Goal: Task Accomplishment & Management: Complete application form

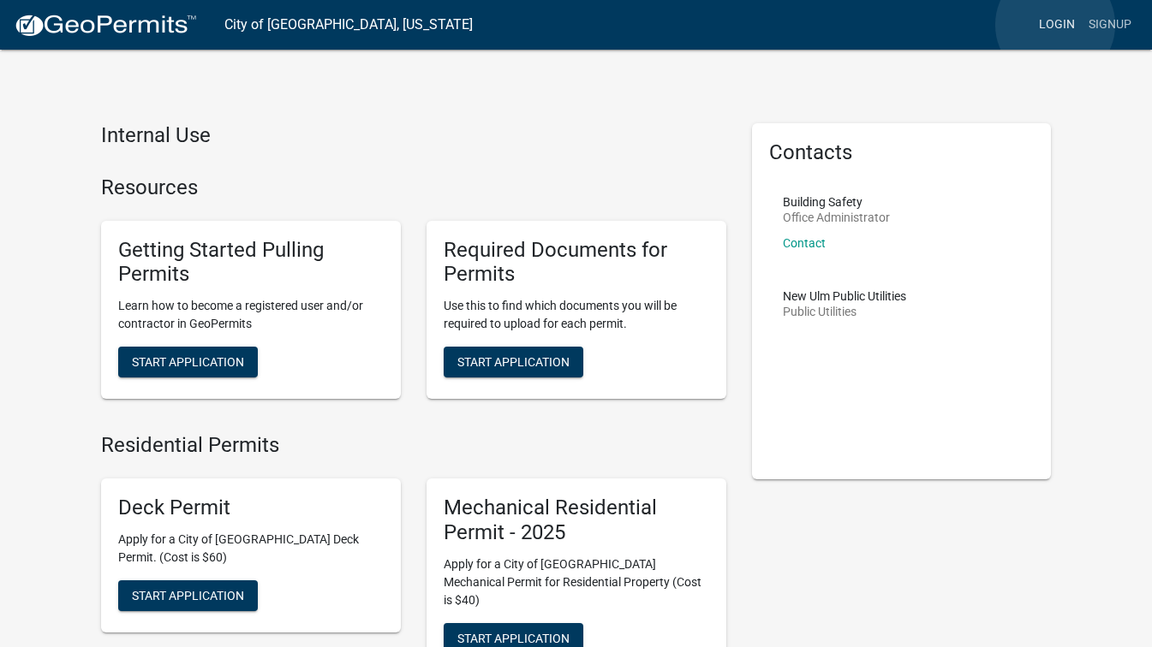
click at [1055, 25] on link "Login" at bounding box center [1057, 25] width 50 height 33
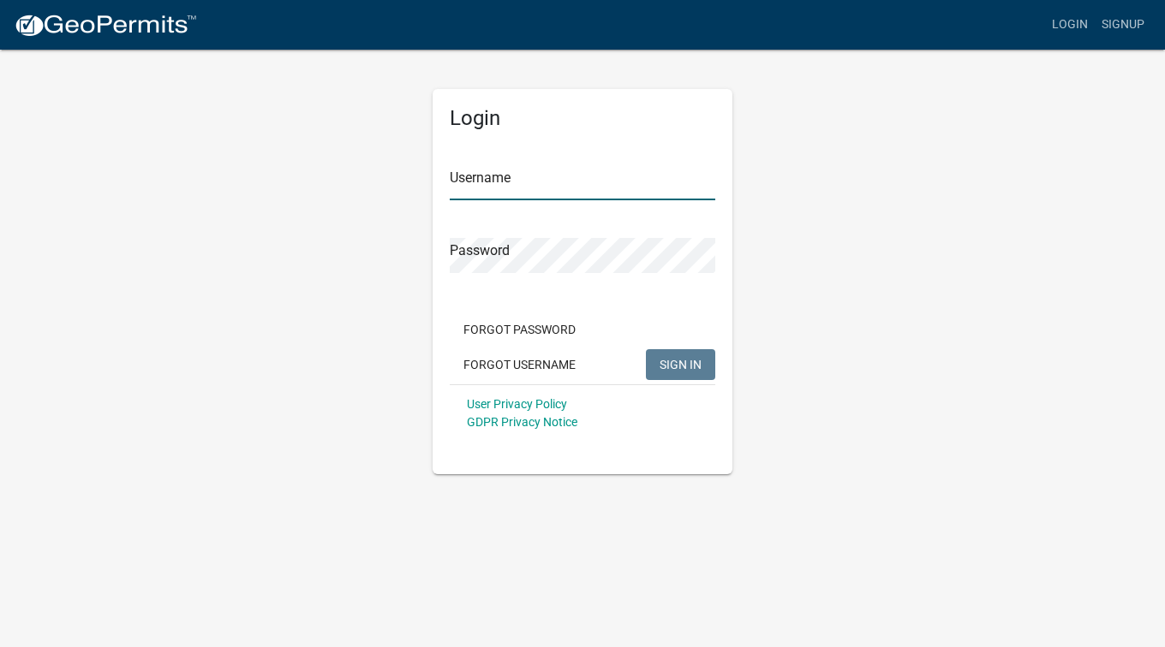
click at [545, 183] on input "Username" at bounding box center [582, 182] width 265 height 35
type input "[PERSON_NAME]"
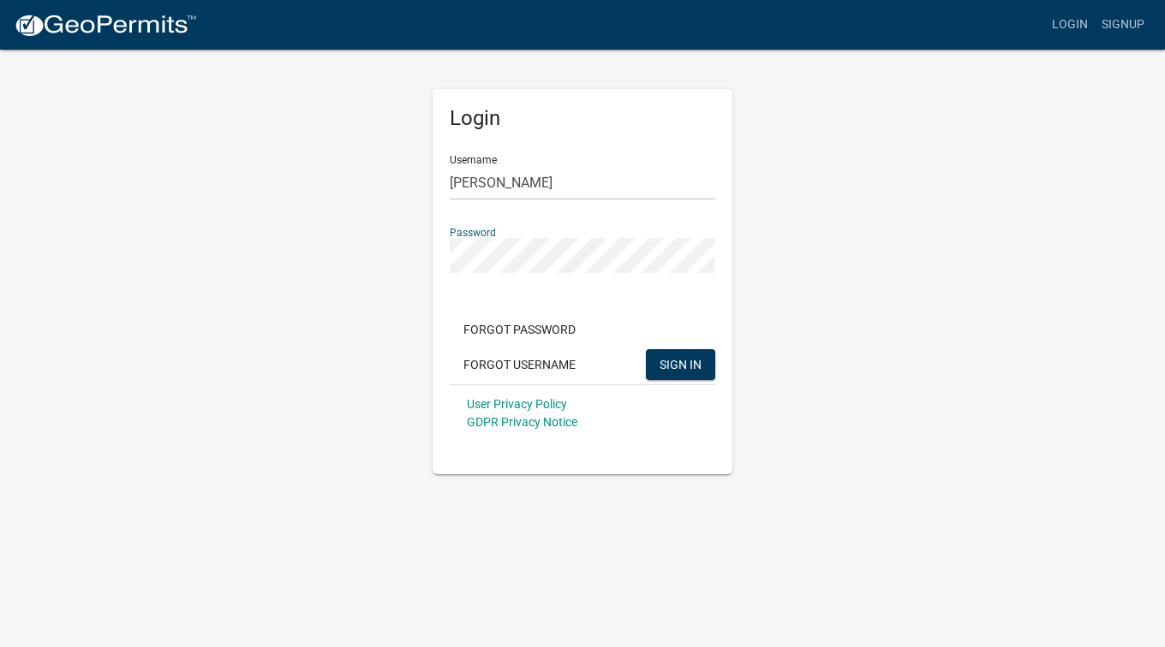
click at [646, 349] on button "SIGN IN" at bounding box center [680, 364] width 69 height 31
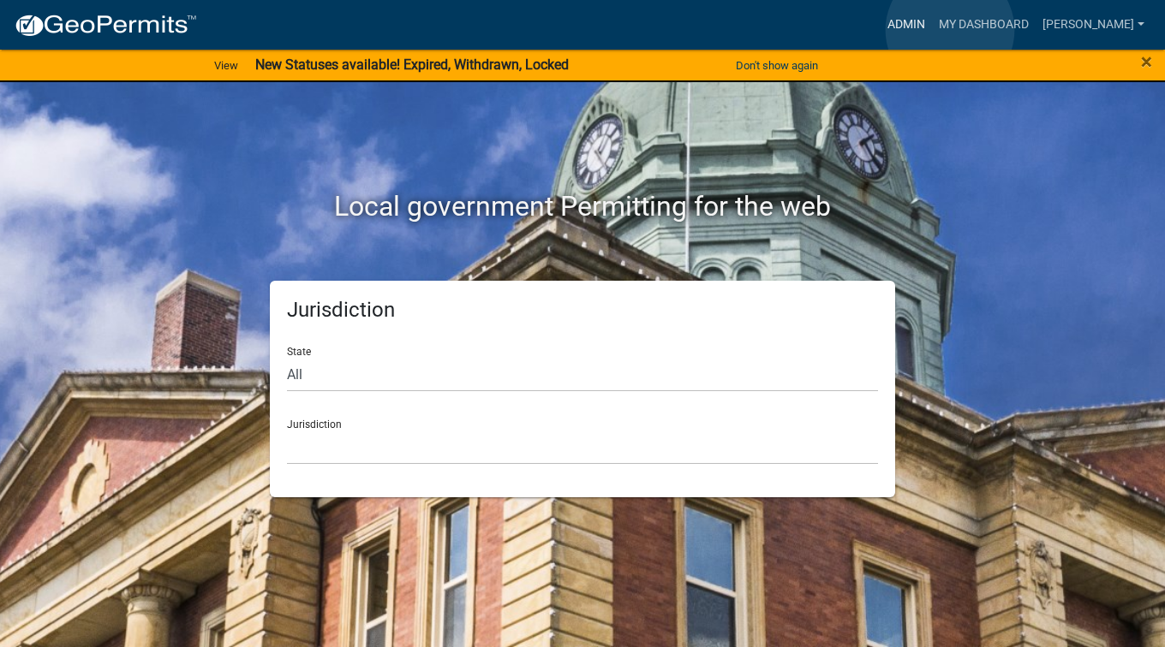
click at [932, 30] on link "Admin" at bounding box center [905, 25] width 51 height 33
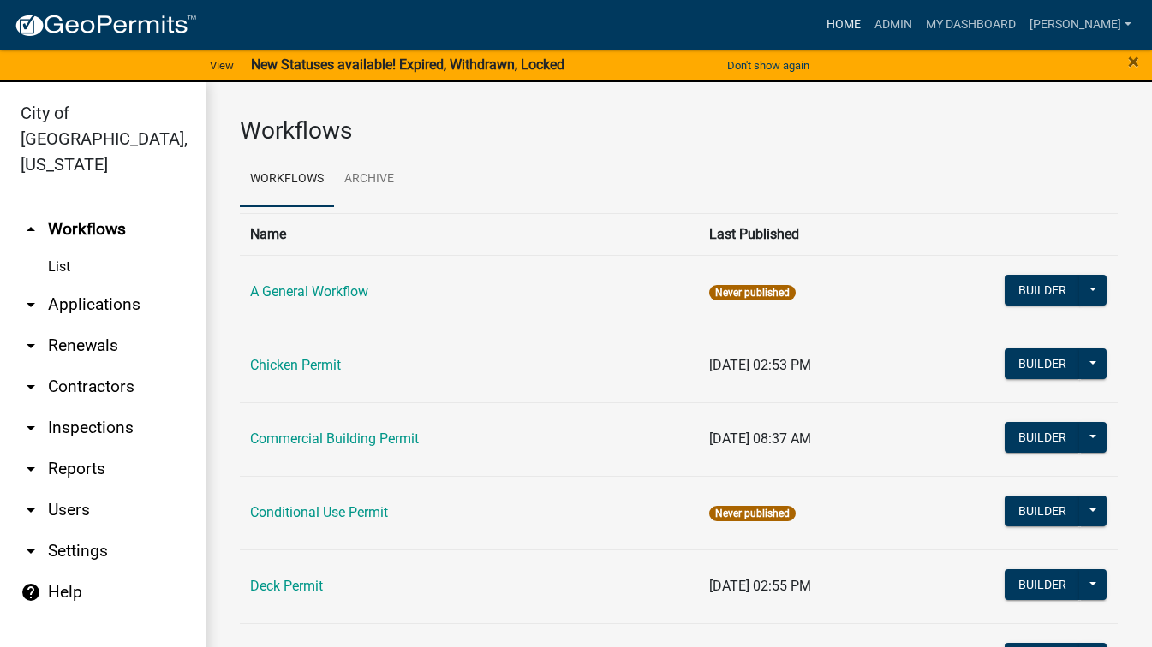
click at [867, 25] on link "Home" at bounding box center [844, 25] width 48 height 33
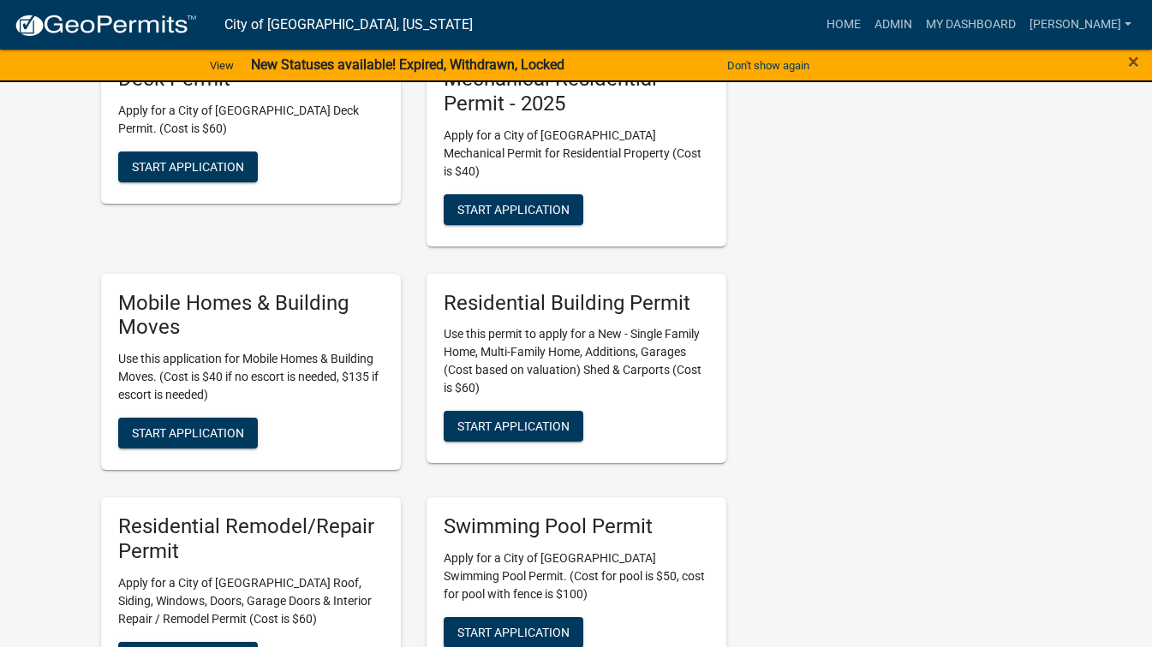
scroll to position [1028, 0]
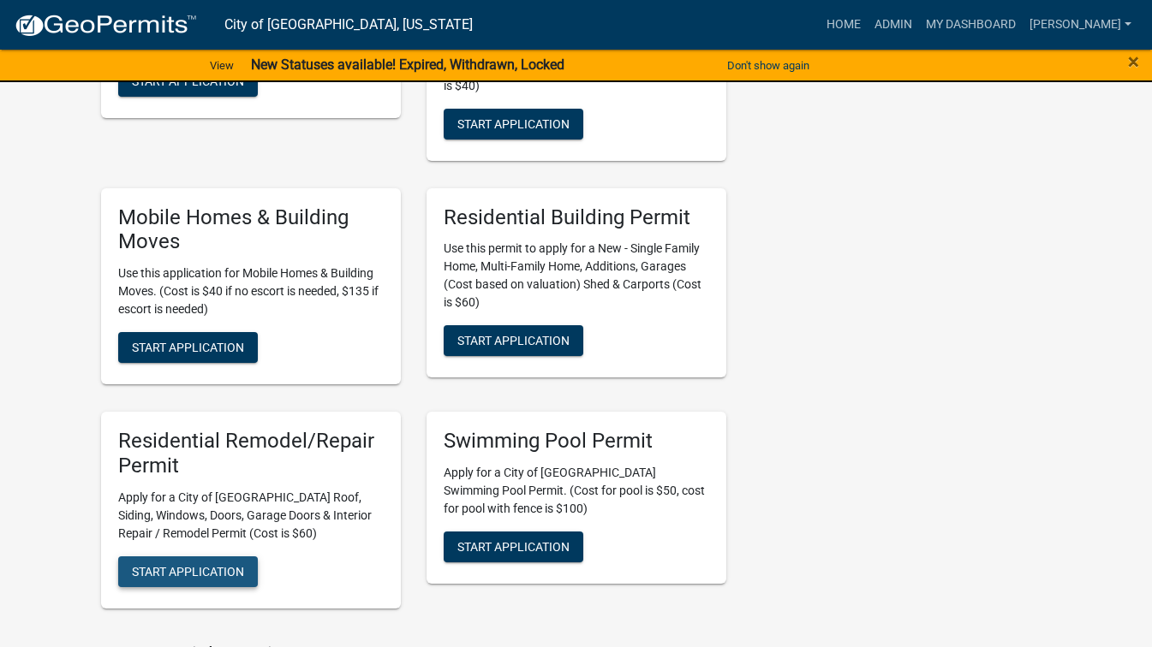
click at [204, 564] on span "Start Application" at bounding box center [188, 571] width 112 height 14
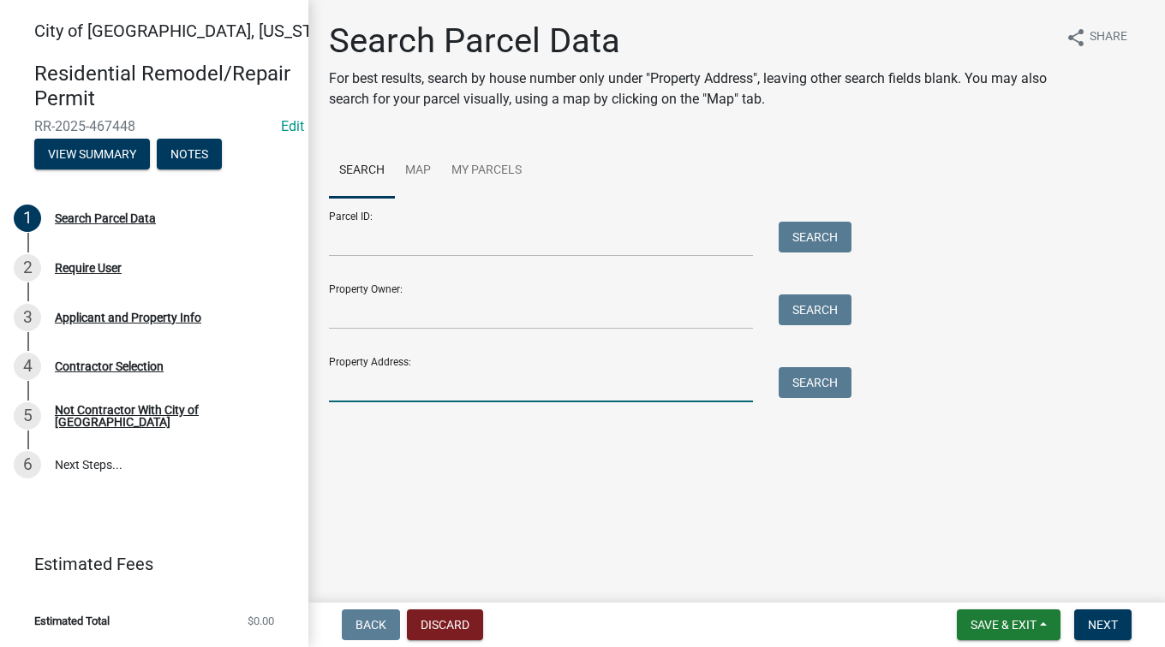
click at [459, 382] on input "Property Address:" at bounding box center [541, 384] width 424 height 35
type input "824 1st"
click at [815, 378] on button "Search" at bounding box center [814, 382] width 73 height 31
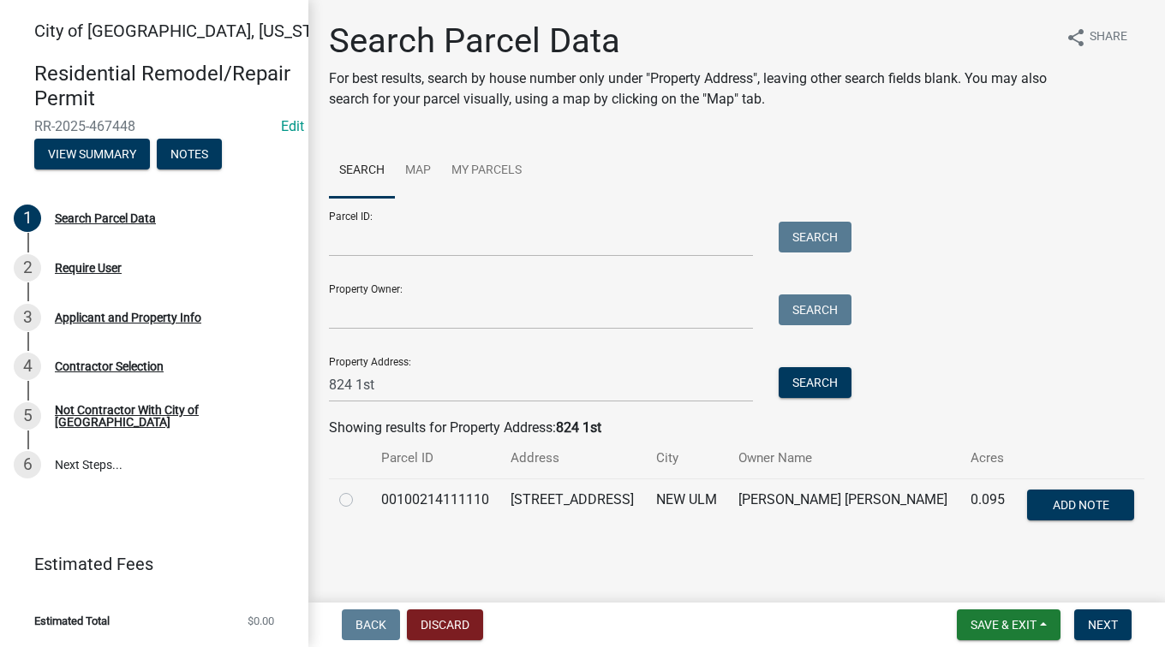
click at [360, 490] on label at bounding box center [360, 490] width 0 height 0
click at [360, 501] on input "radio" at bounding box center [365, 495] width 11 height 11
radio input "true"
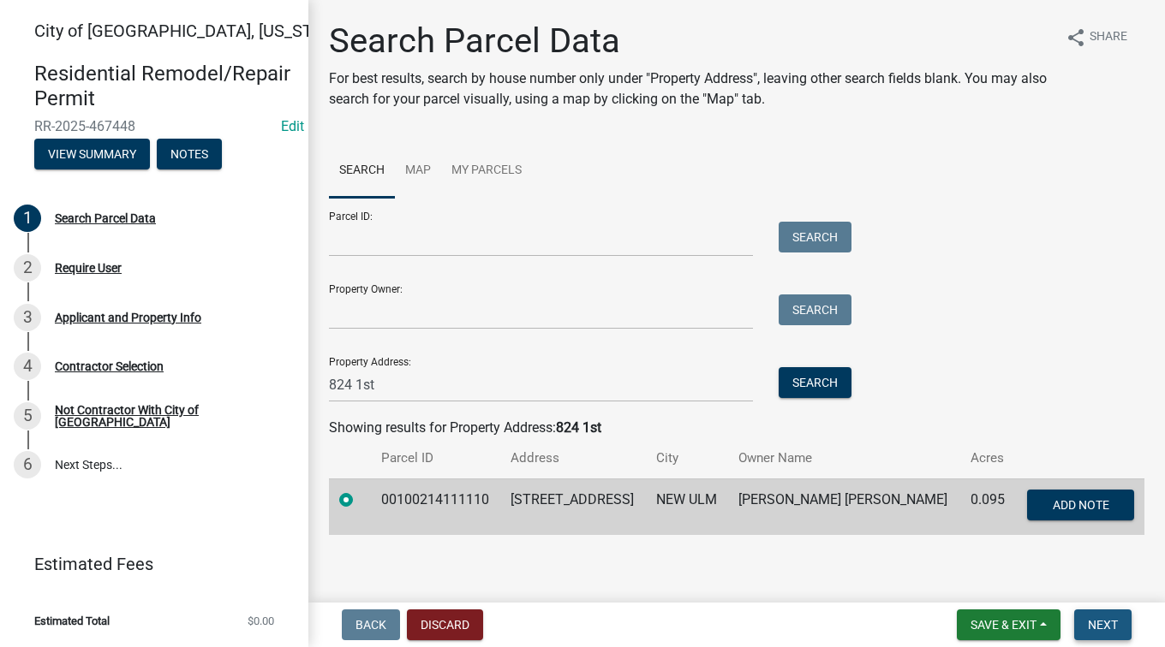
click at [1093, 625] on span "Next" at bounding box center [1103, 625] width 30 height 14
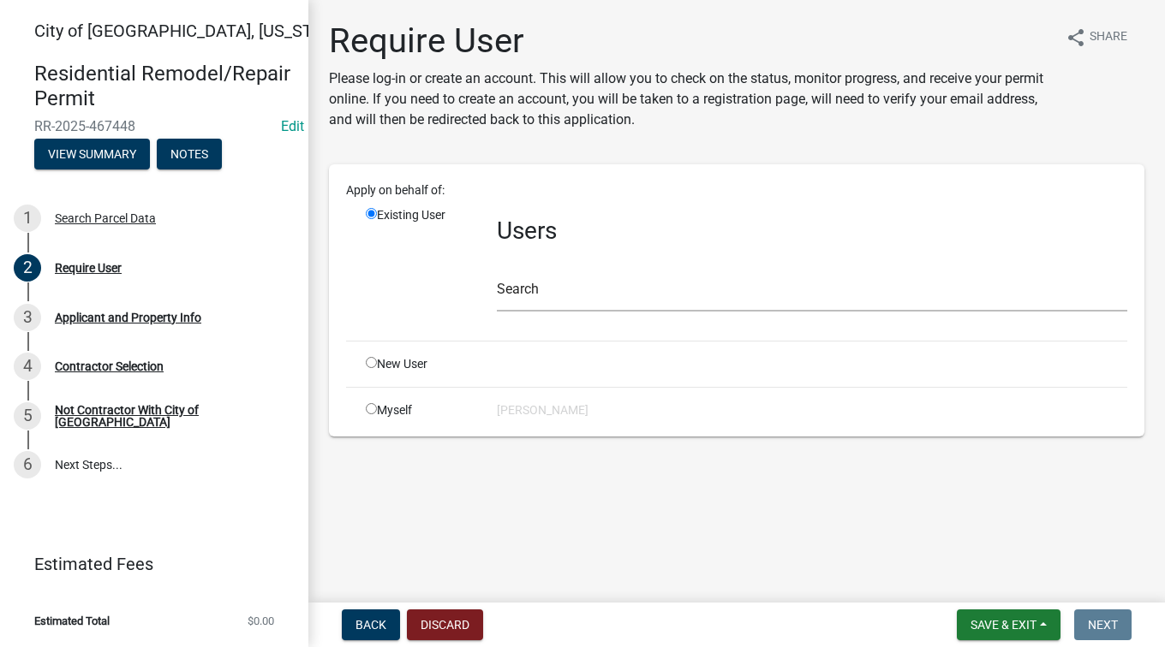
click at [373, 406] on input "radio" at bounding box center [371, 408] width 11 height 11
radio input "true"
radio input "false"
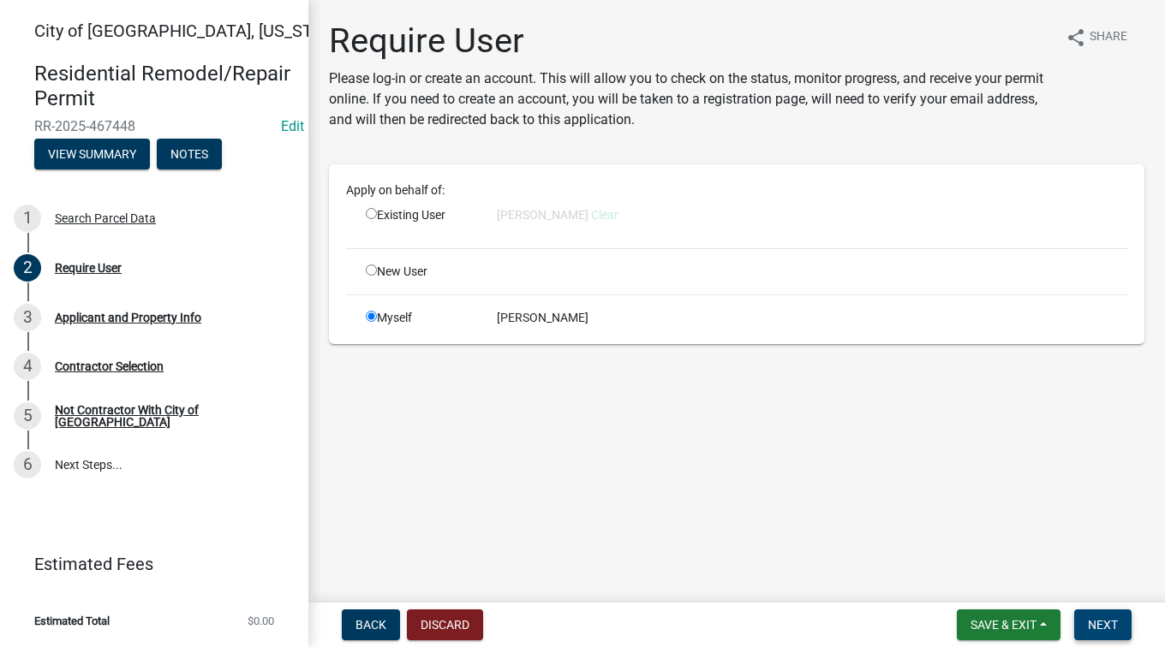
click at [1094, 616] on button "Next" at bounding box center [1102, 625] width 57 height 31
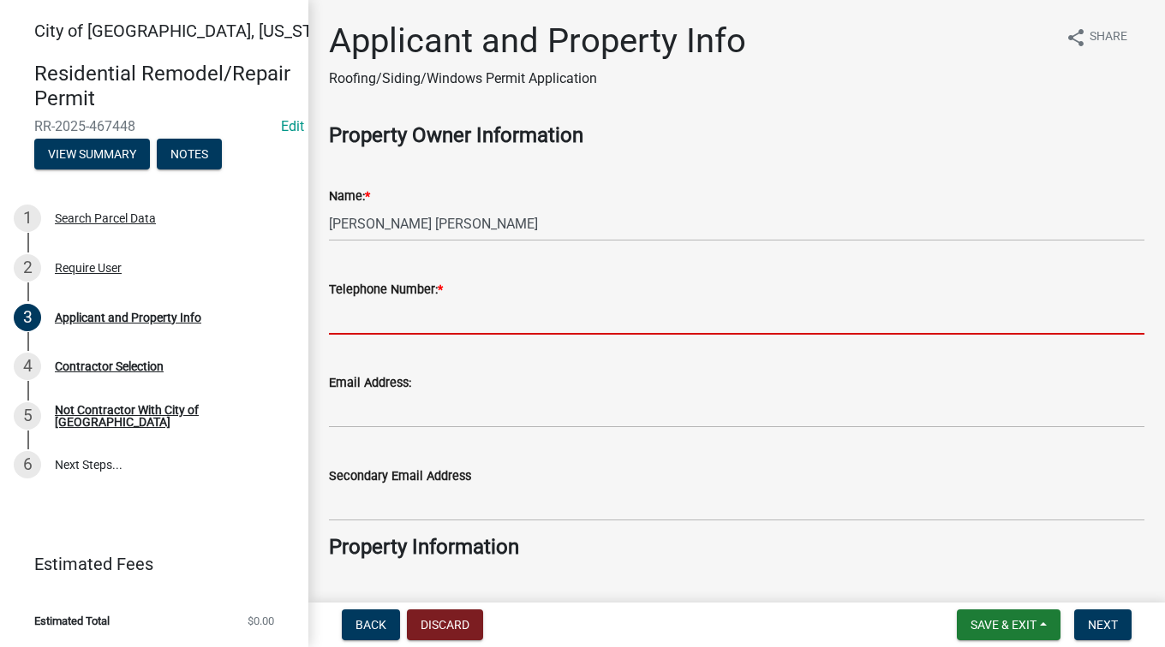
click at [493, 305] on input "Telephone Number: *" at bounding box center [736, 317] width 815 height 35
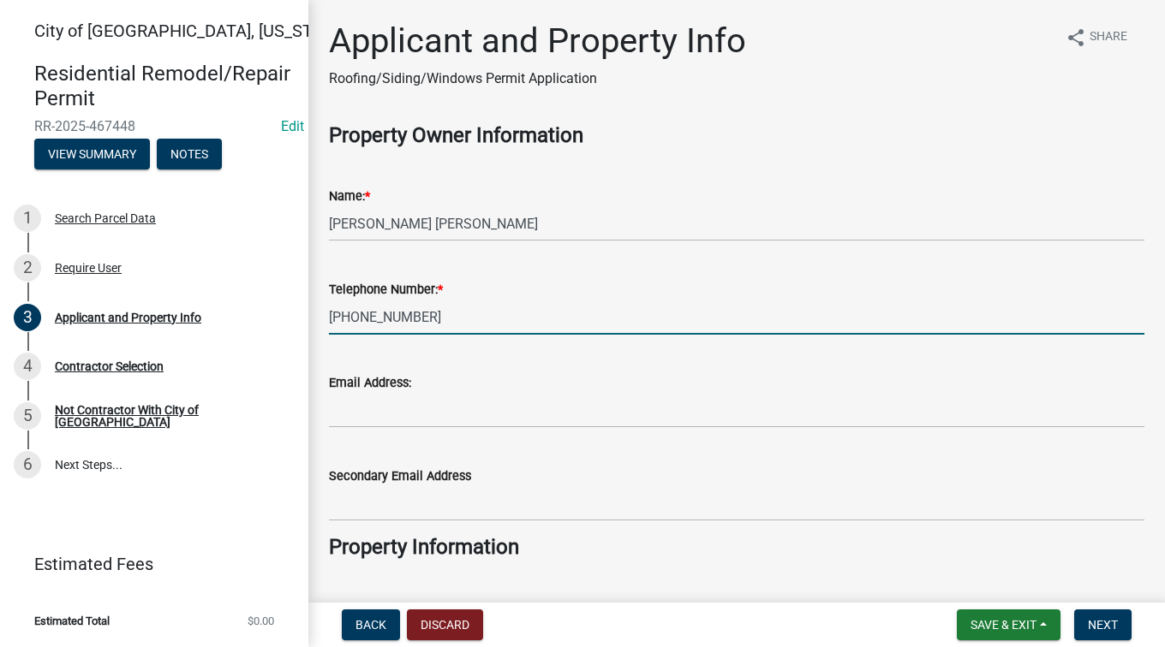
type input "[PHONE_NUMBER]"
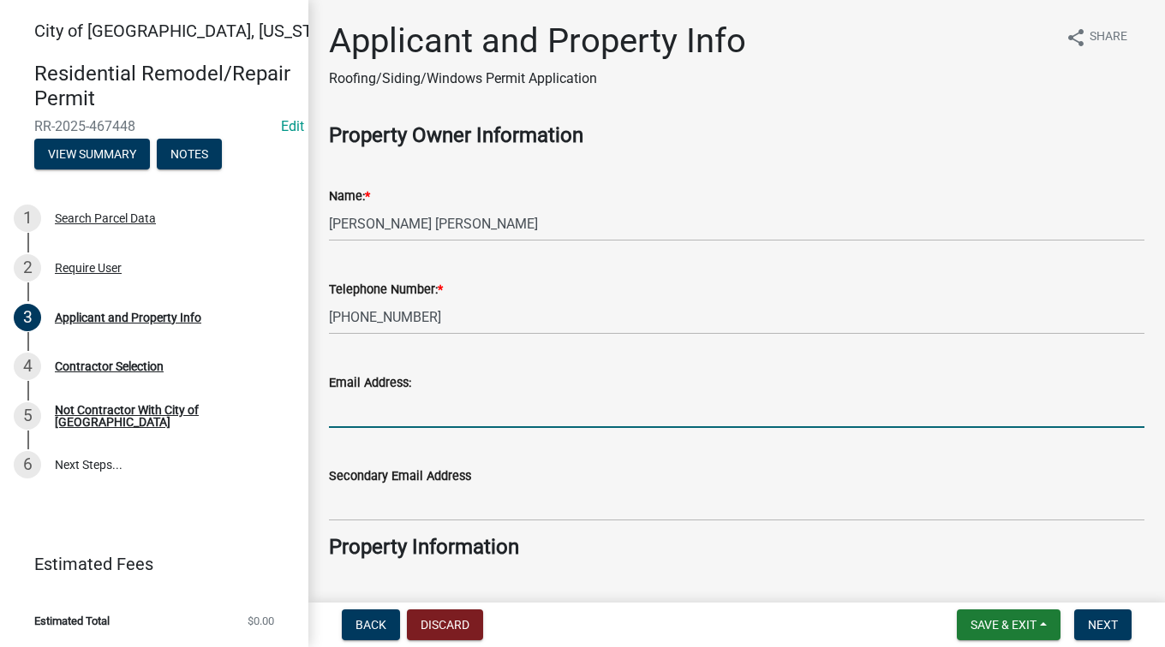
click at [586, 414] on input "Email Address:" at bounding box center [736, 410] width 815 height 35
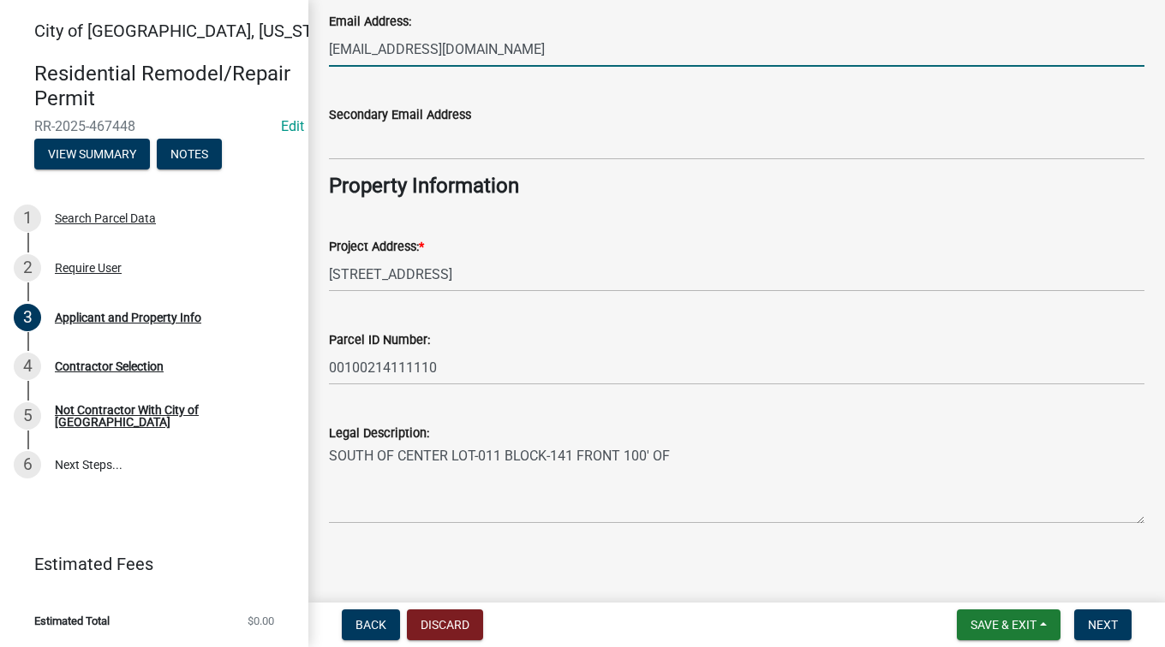
scroll to position [369, 0]
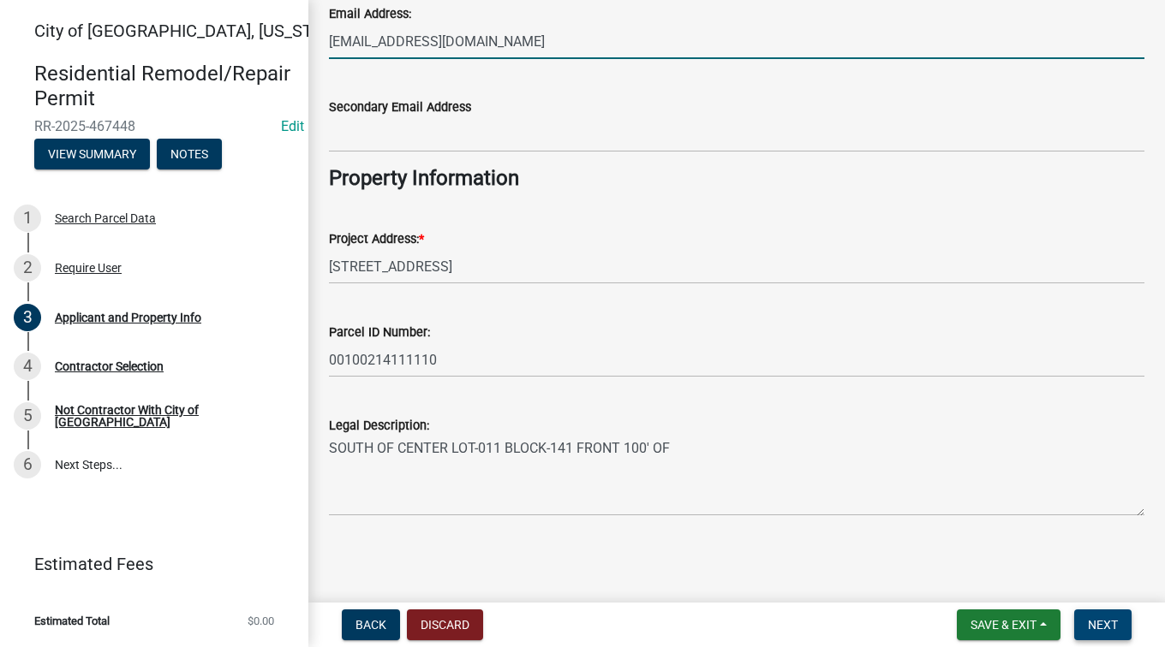
type input "[EMAIL_ADDRESS][DOMAIN_NAME]"
click at [1100, 615] on button "Next" at bounding box center [1102, 625] width 57 height 31
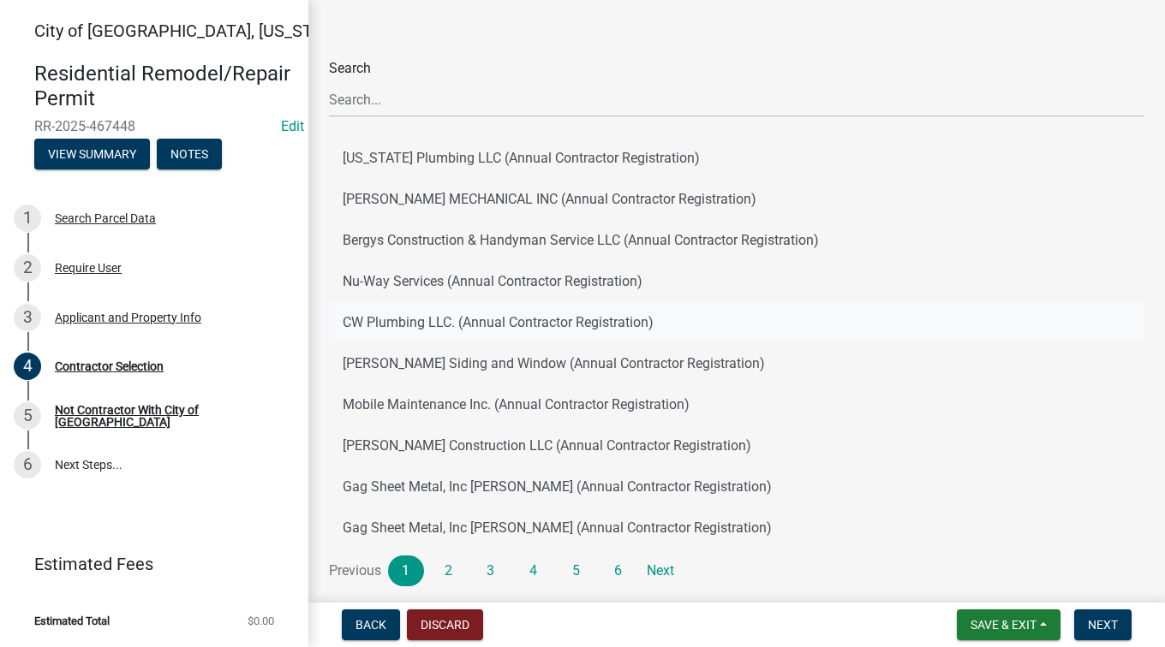
scroll to position [222, 0]
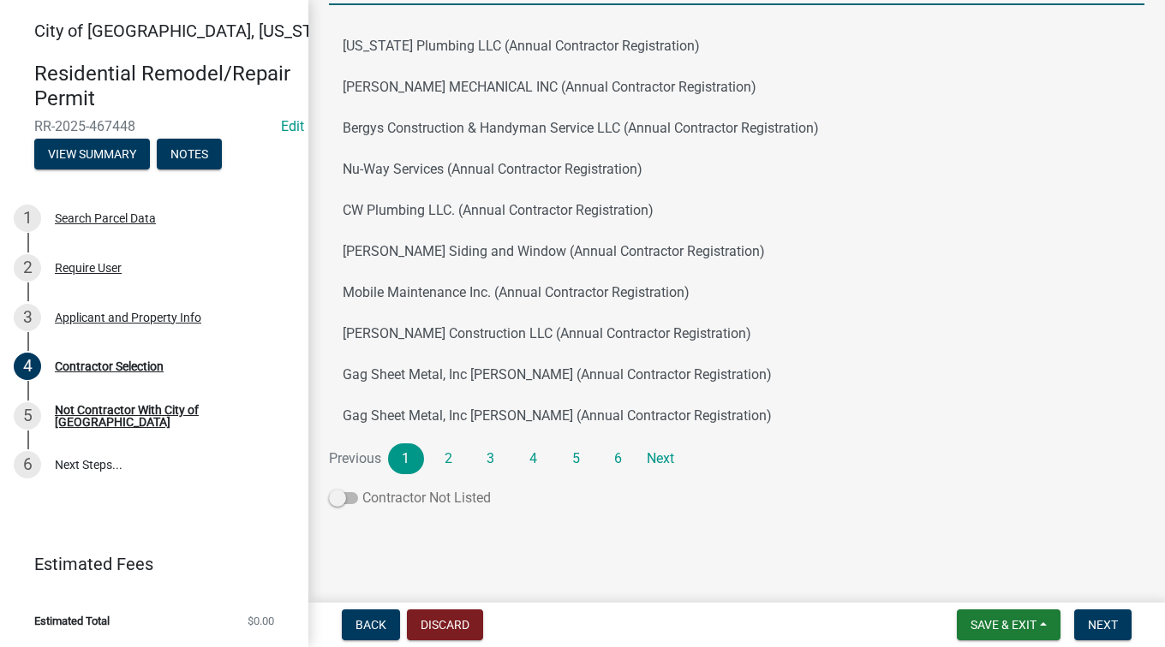
click at [350, 498] on span at bounding box center [343, 498] width 29 height 12
click at [362, 488] on input "Contractor Not Listed" at bounding box center [362, 488] width 0 height 0
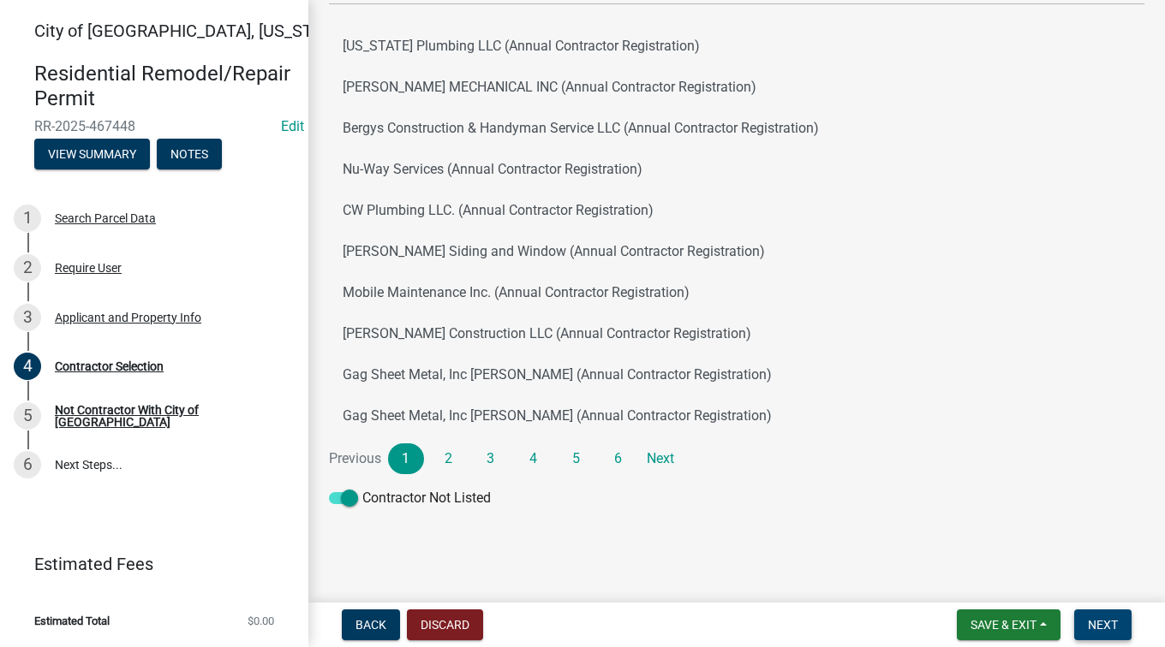
click at [1082, 629] on button "Next" at bounding box center [1102, 625] width 57 height 31
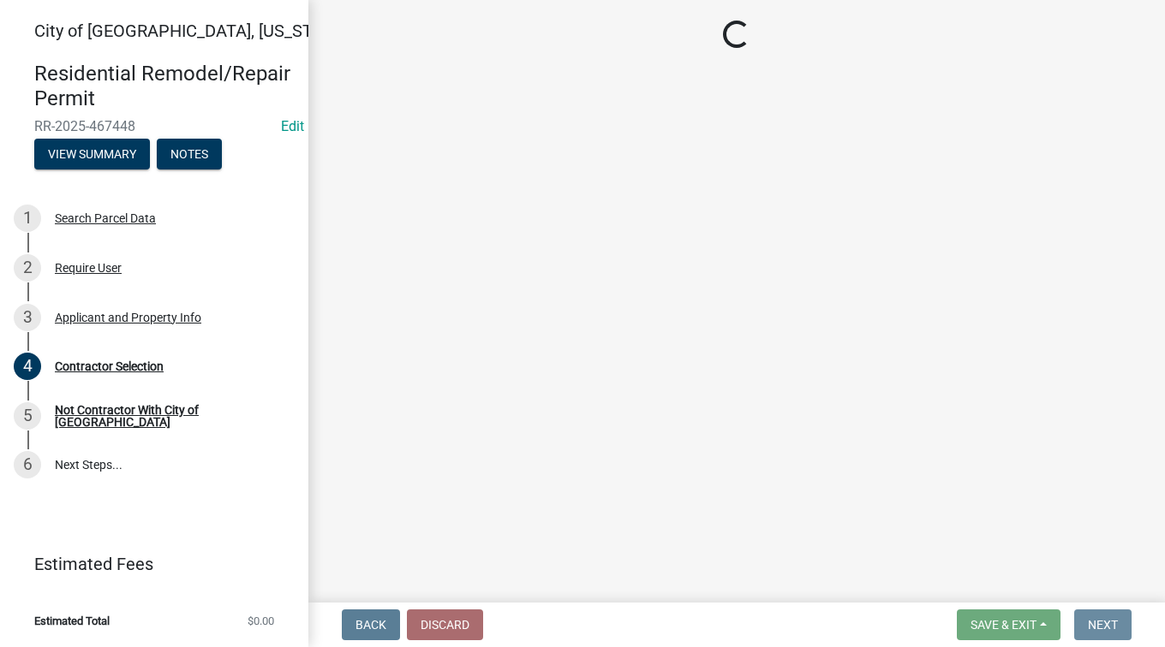
scroll to position [0, 0]
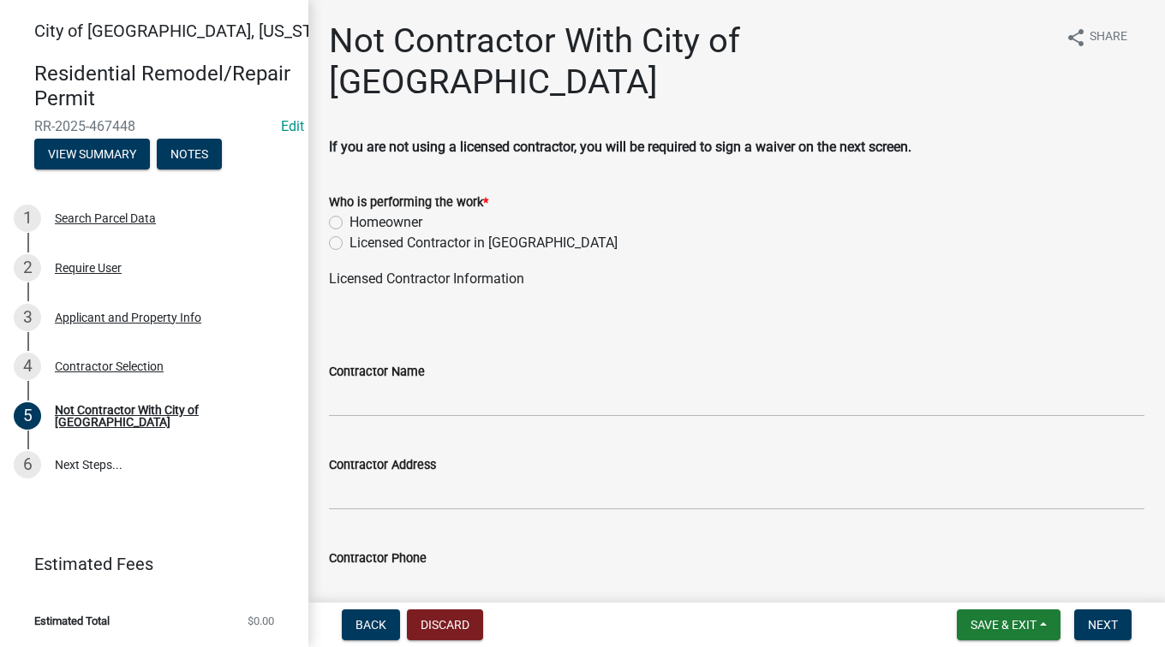
click at [349, 212] on label "Homeowner" at bounding box center [385, 222] width 73 height 21
click at [349, 212] on input "Homeowner" at bounding box center [354, 217] width 11 height 11
radio input "true"
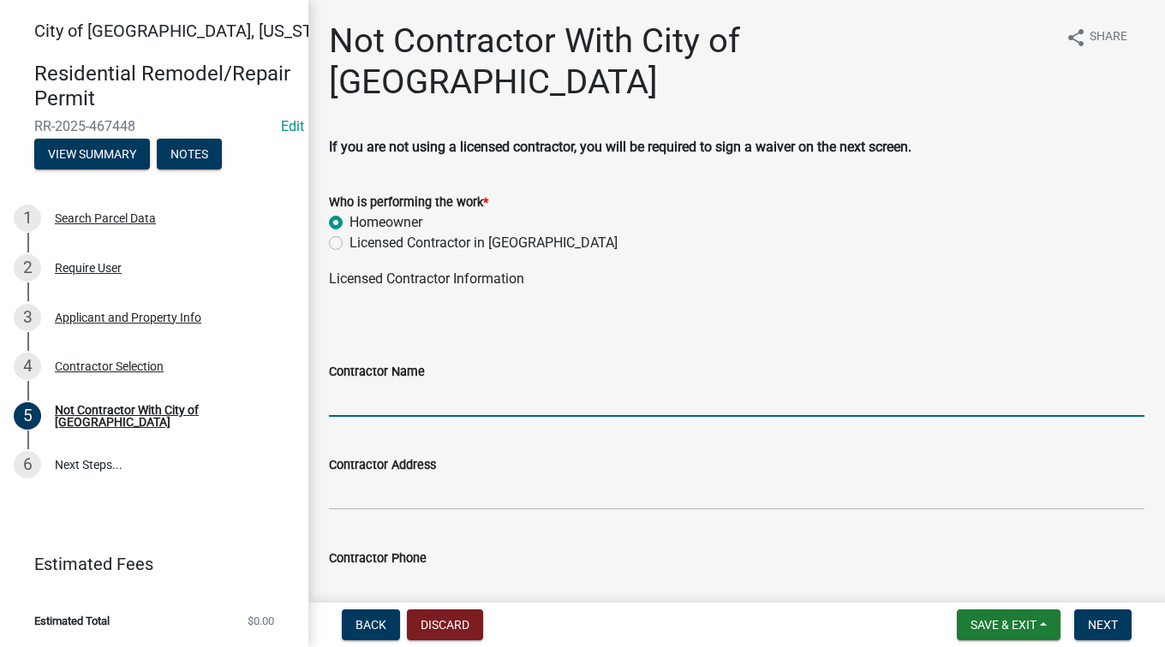
click at [390, 382] on input "Contractor Name" at bounding box center [736, 399] width 815 height 35
click at [384, 475] on input "Contractor Address" at bounding box center [736, 492] width 815 height 35
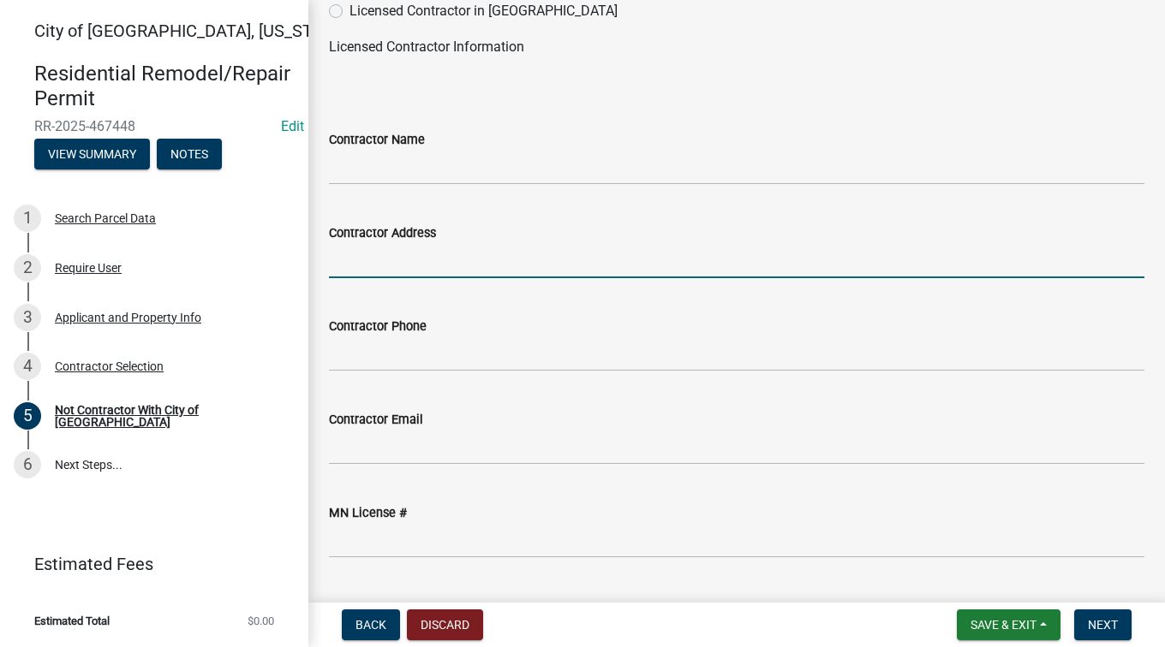
scroll to position [234, 0]
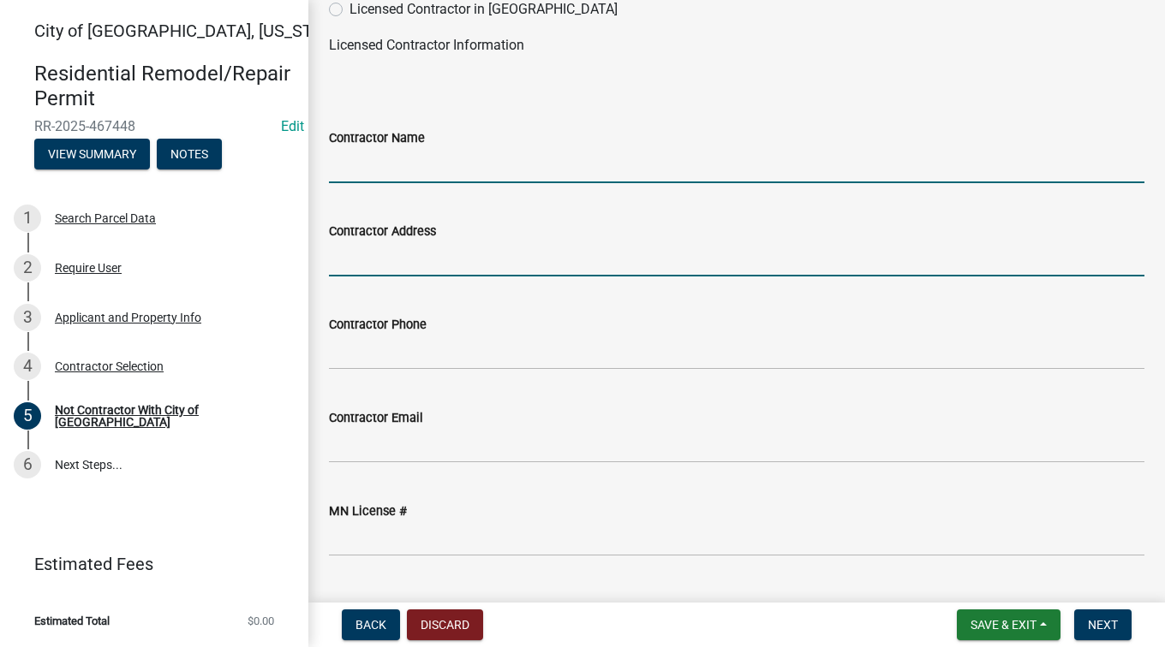
click at [417, 148] on input "Contractor Name" at bounding box center [736, 165] width 815 height 35
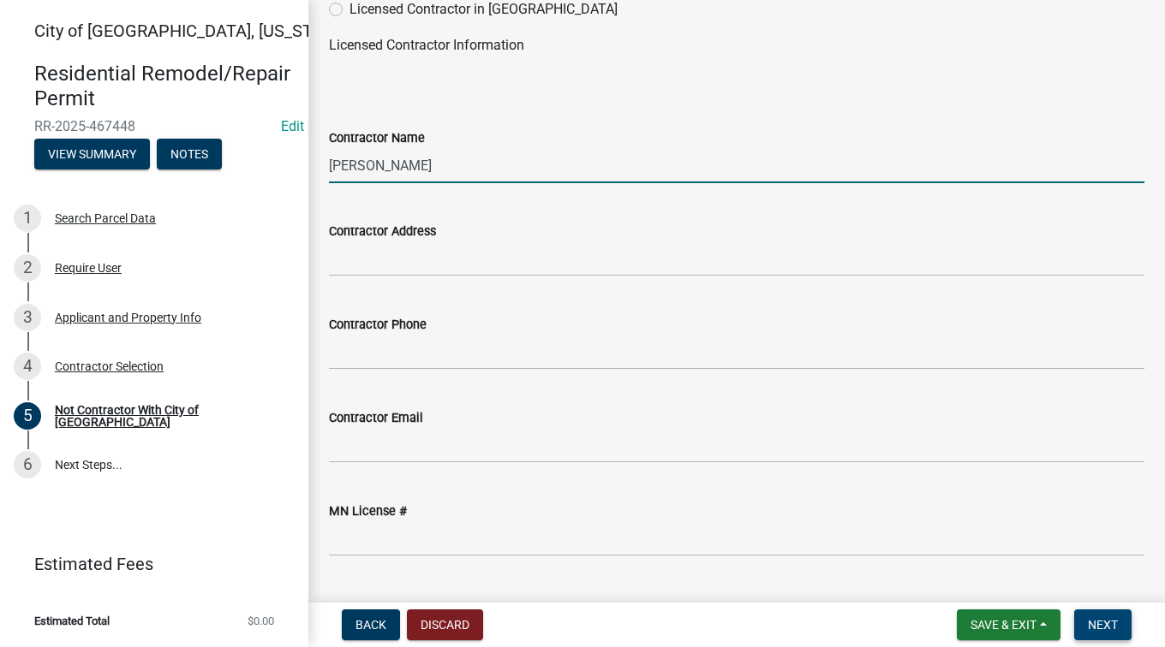
type input "[PERSON_NAME]"
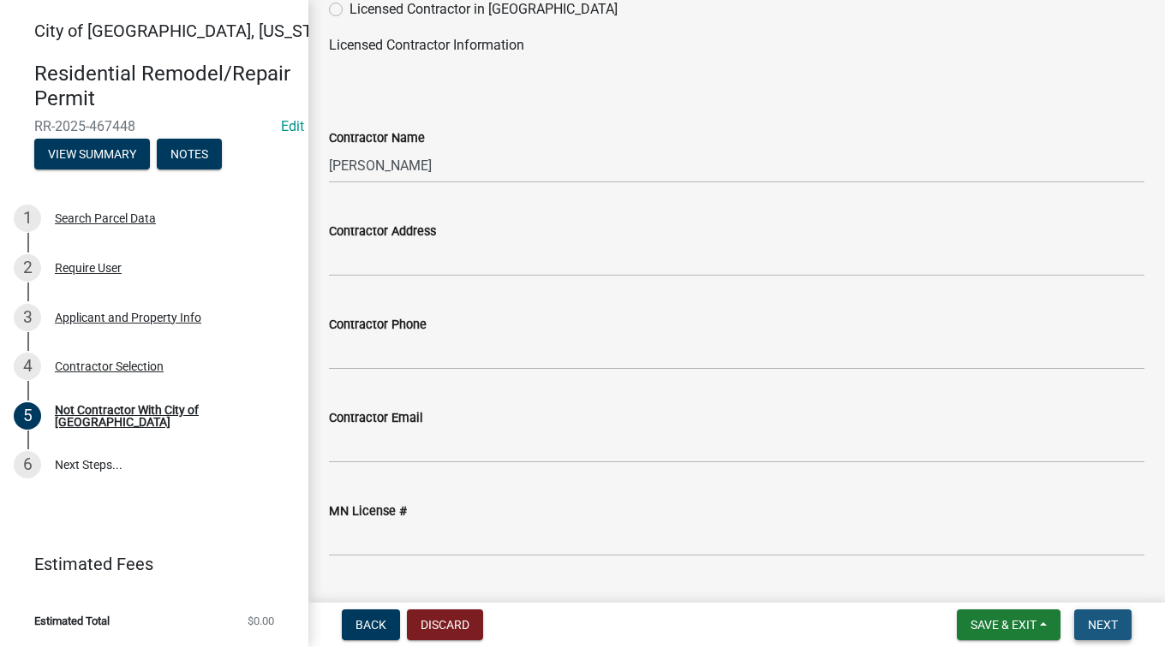
click at [1086, 631] on button "Next" at bounding box center [1102, 625] width 57 height 31
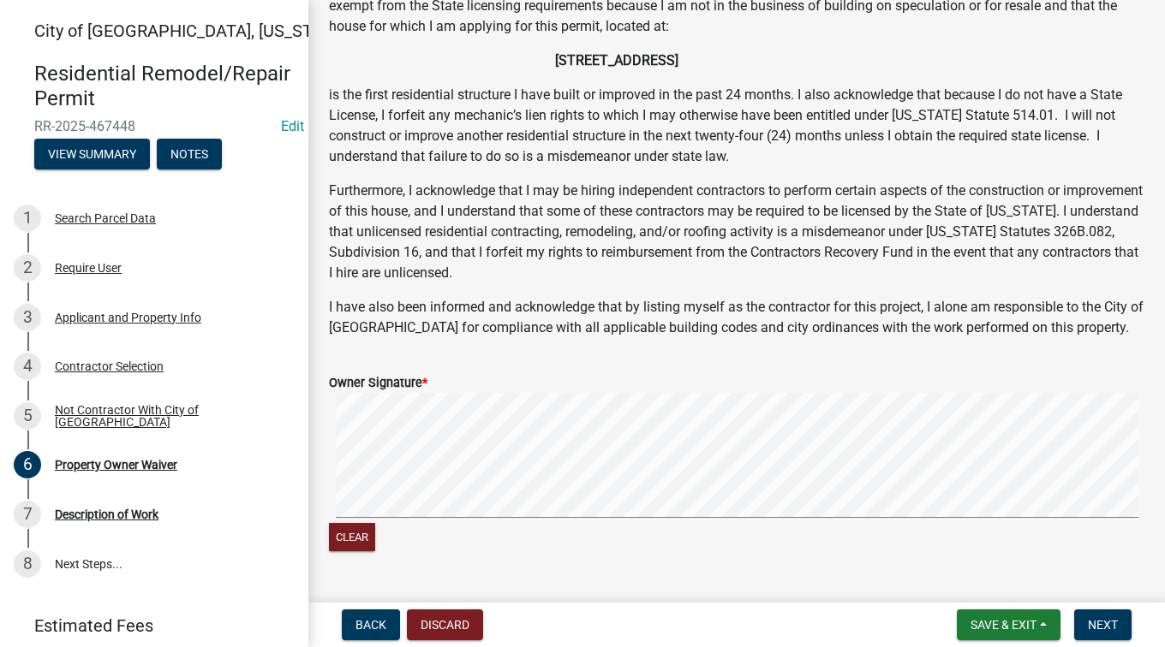
scroll to position [341, 0]
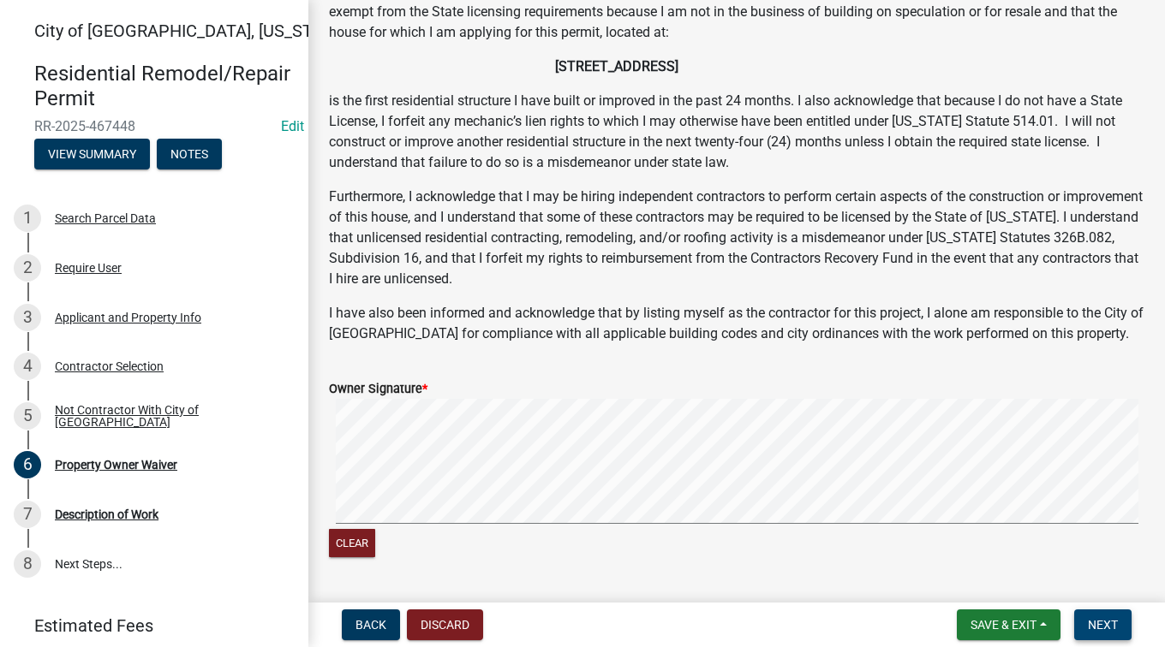
click at [1111, 616] on button "Next" at bounding box center [1102, 625] width 57 height 31
click at [1114, 614] on button "Next" at bounding box center [1102, 625] width 57 height 31
click at [1103, 628] on span "Next" at bounding box center [1103, 625] width 30 height 14
click at [1099, 628] on span "Next" at bounding box center [1103, 625] width 30 height 14
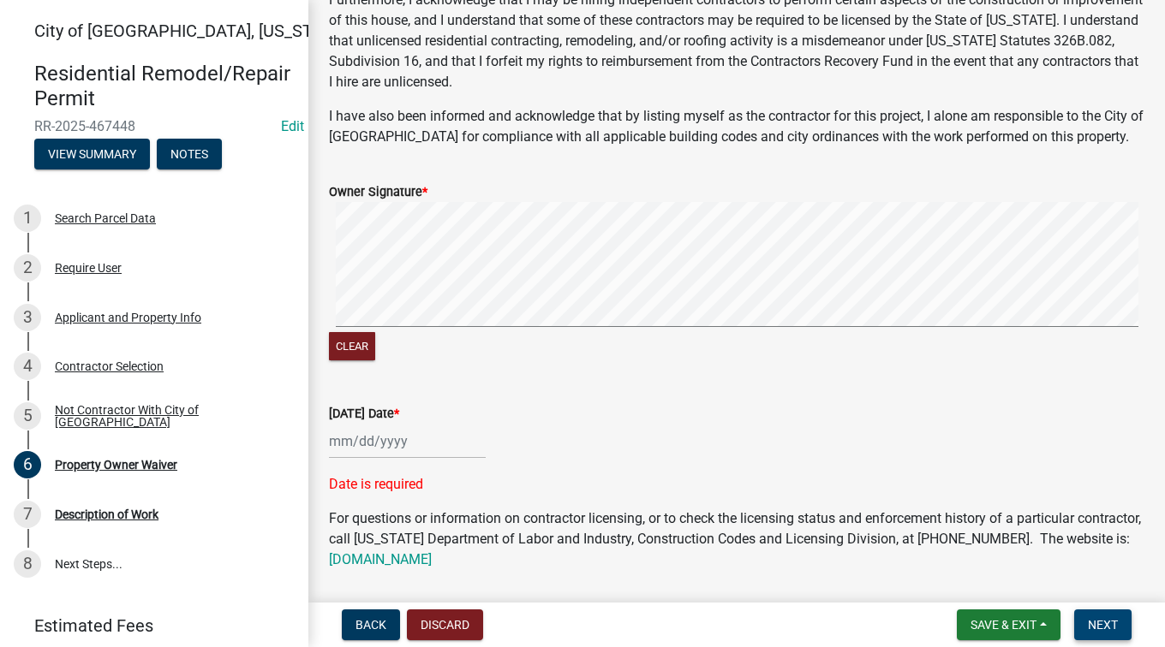
scroll to position [541, 0]
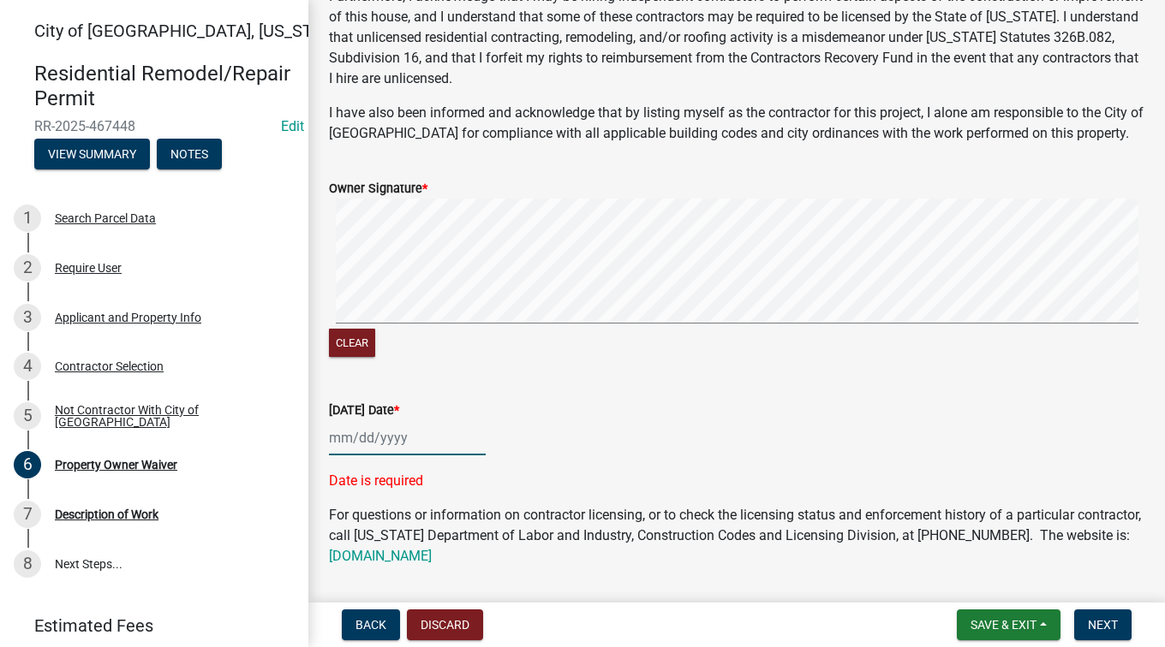
click at [343, 440] on div at bounding box center [407, 437] width 157 height 35
select select "8"
select select "2025"
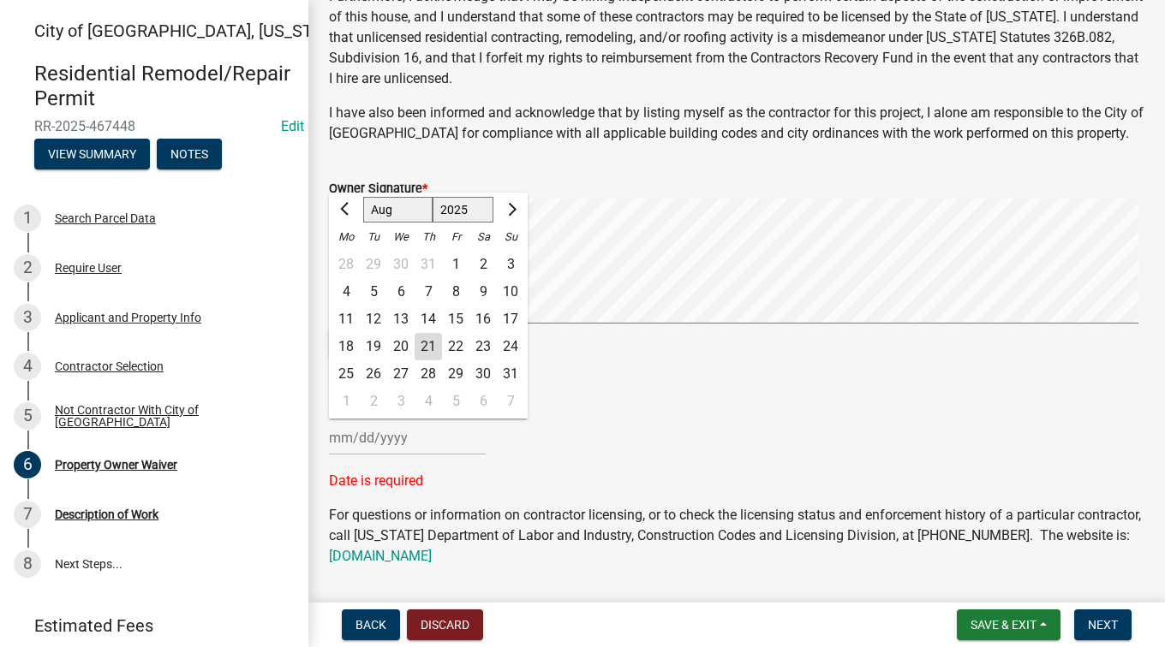
click at [426, 350] on div "21" at bounding box center [427, 346] width 27 height 27
type input "[DATE]"
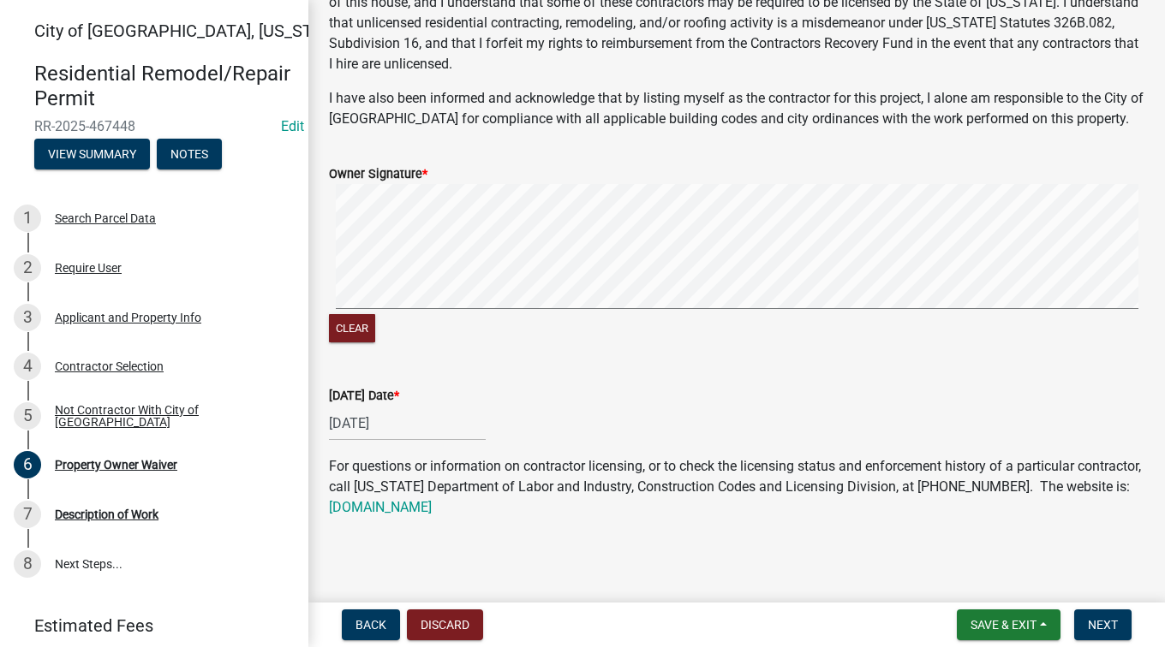
scroll to position [556, 0]
click at [1105, 622] on span "Next" at bounding box center [1103, 625] width 30 height 14
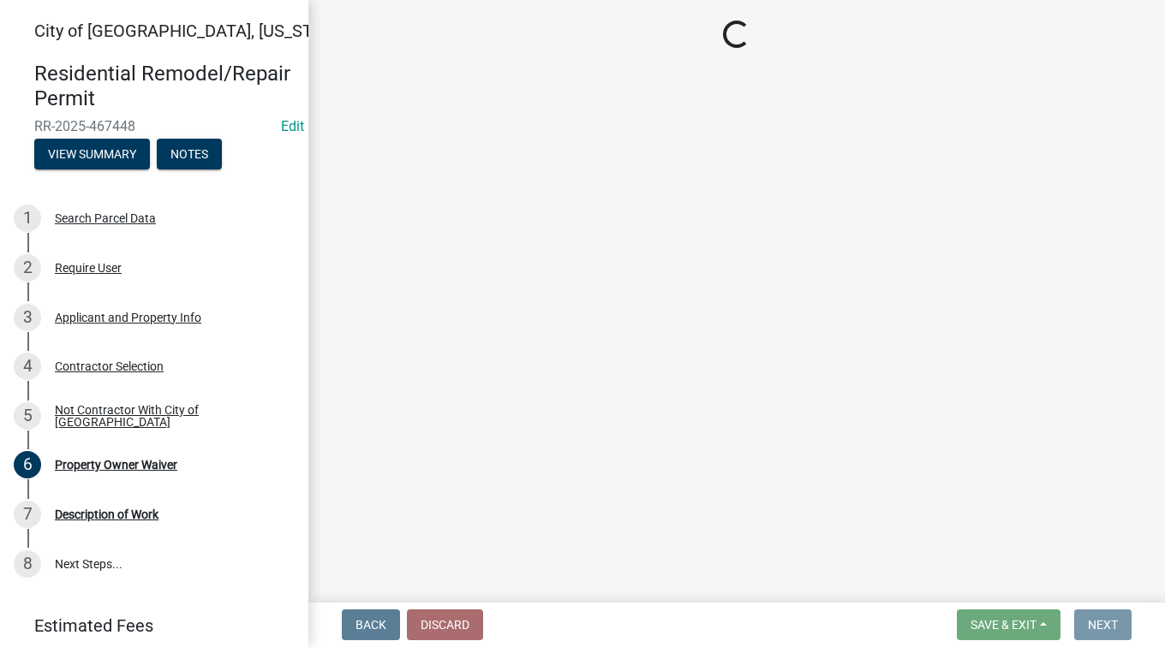
scroll to position [0, 0]
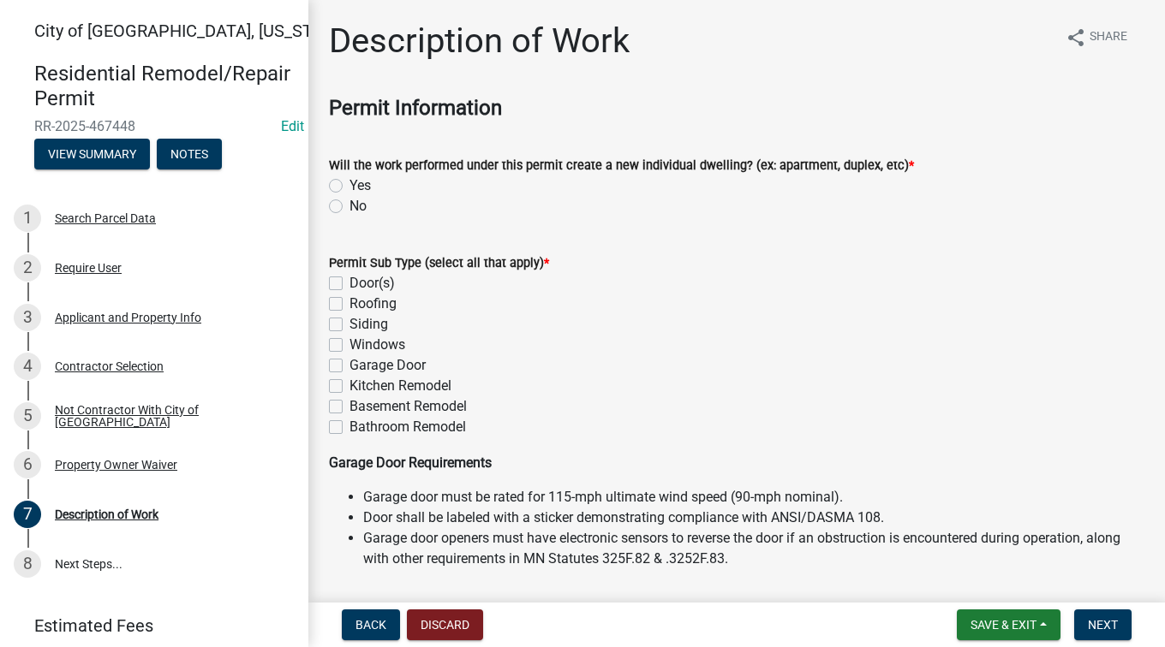
click at [349, 186] on label "Yes" at bounding box center [359, 186] width 21 height 21
click at [349, 186] on input "Yes" at bounding box center [354, 181] width 11 height 11
radio input "true"
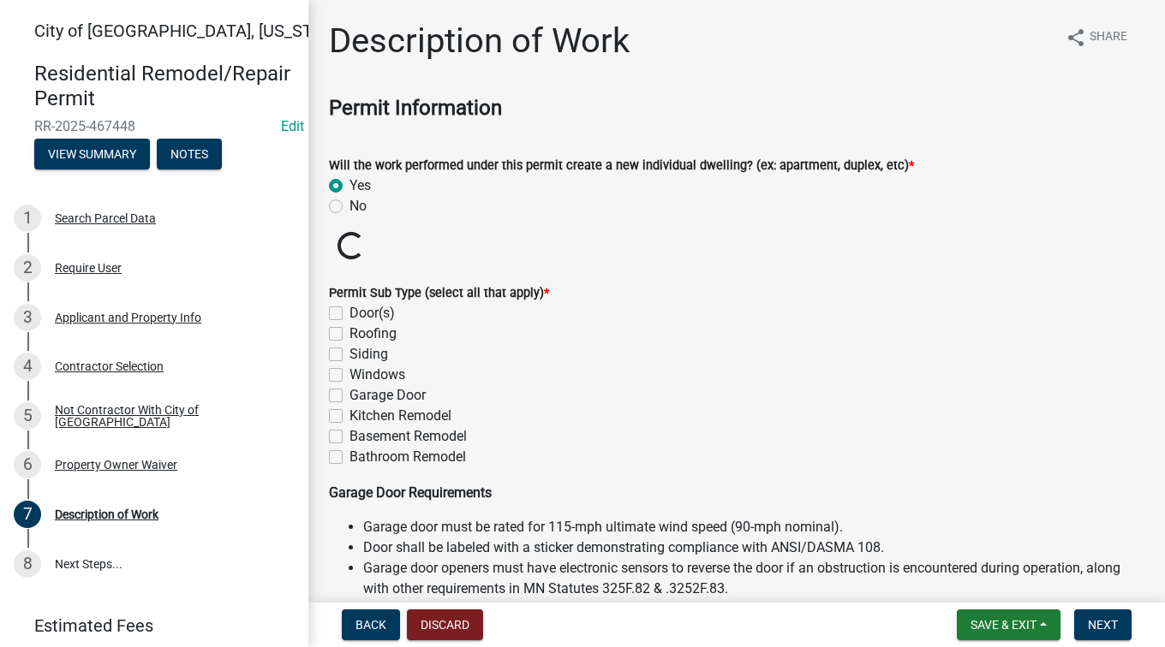
click at [349, 210] on label "No" at bounding box center [357, 206] width 17 height 21
click at [349, 207] on input "No" at bounding box center [354, 201] width 11 height 11
radio input "true"
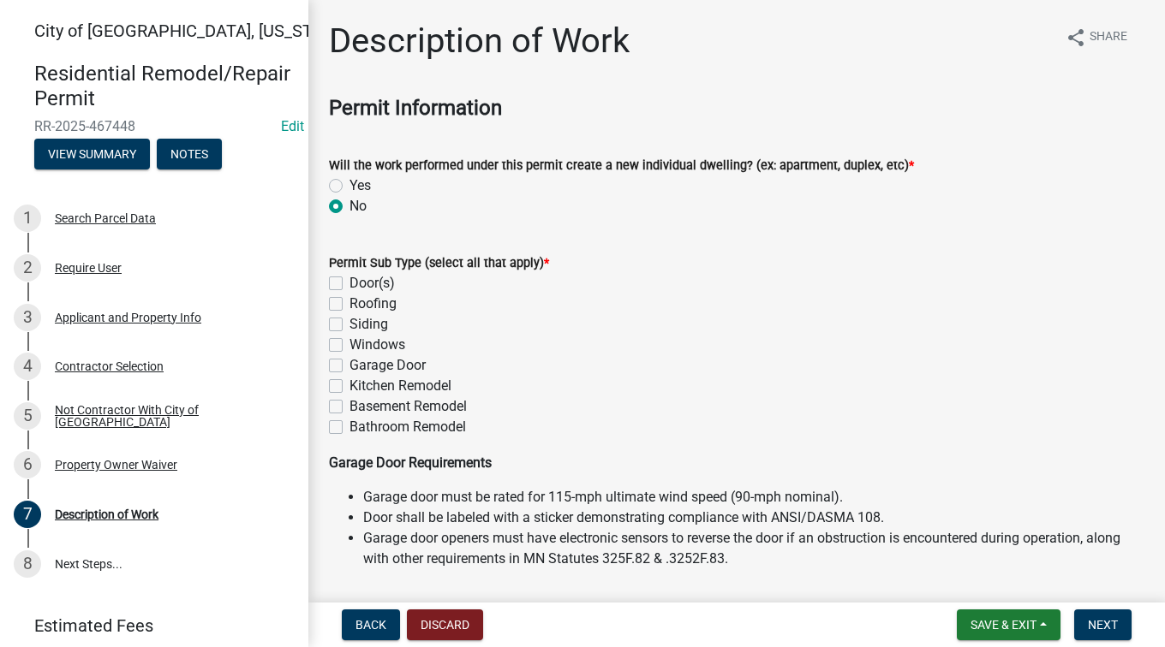
click at [349, 310] on label "Roofing" at bounding box center [372, 304] width 47 height 21
click at [349, 305] on input "Roofing" at bounding box center [354, 299] width 11 height 11
checkbox input "true"
checkbox input "false"
checkbox input "true"
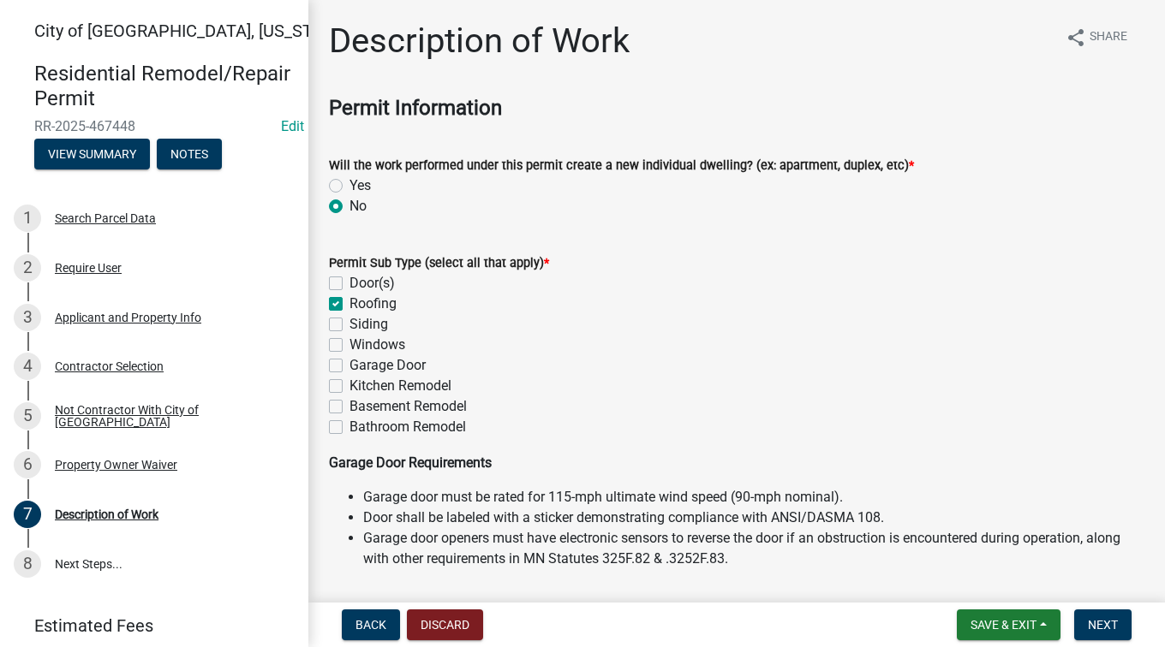
checkbox input "false"
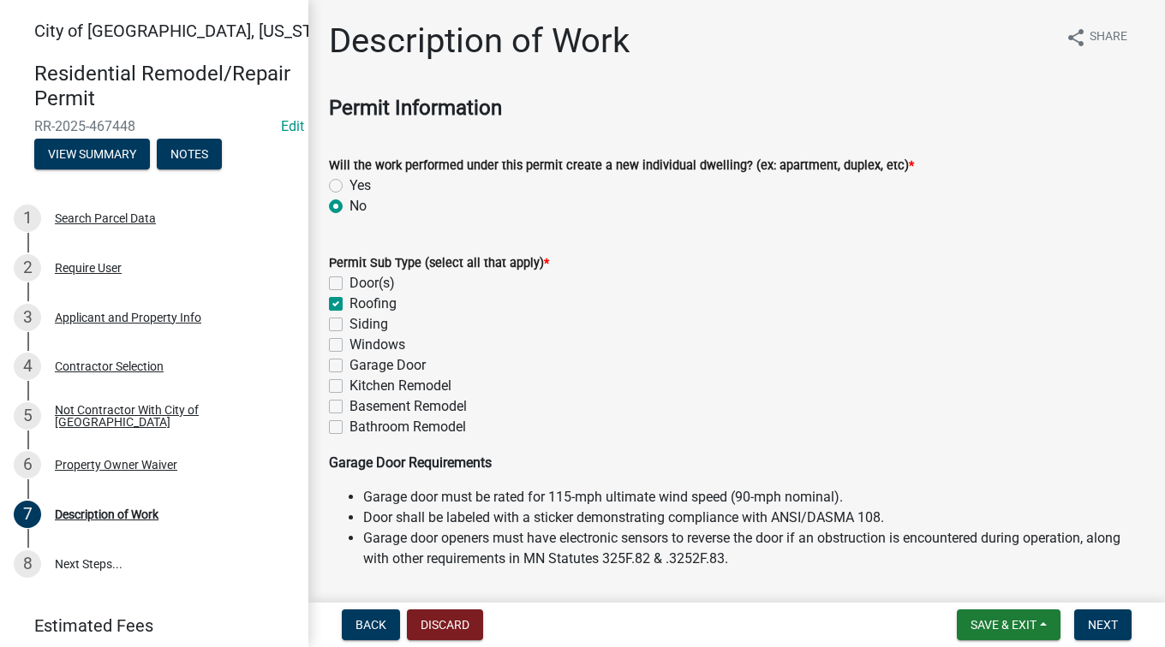
checkbox input "false"
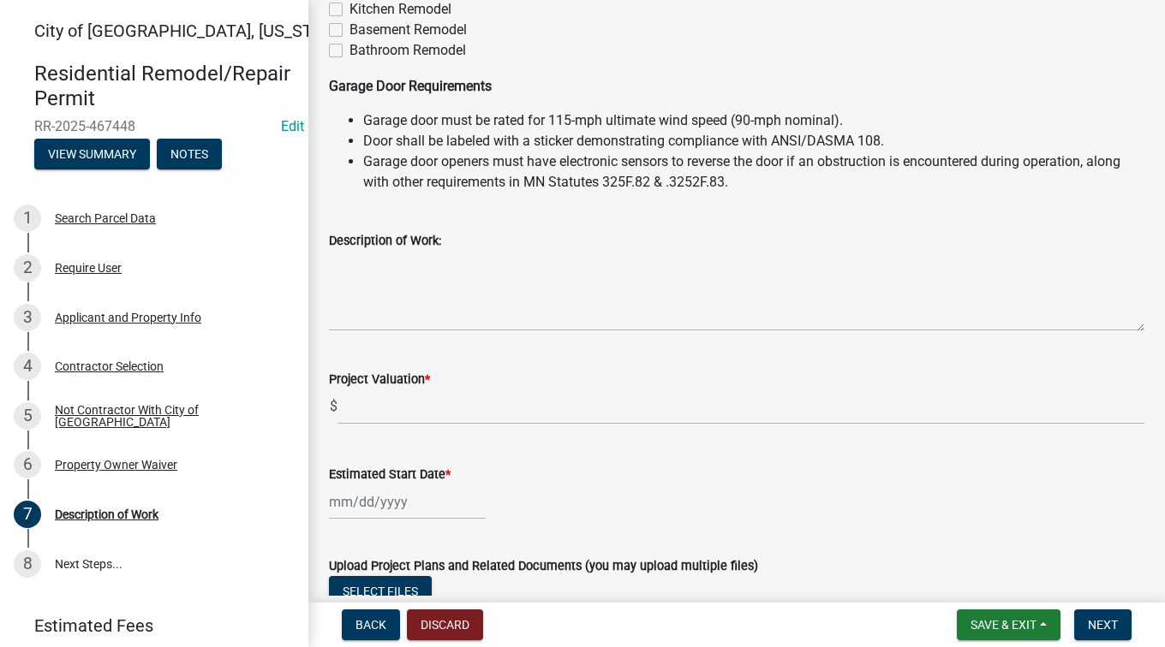
scroll to position [378, 0]
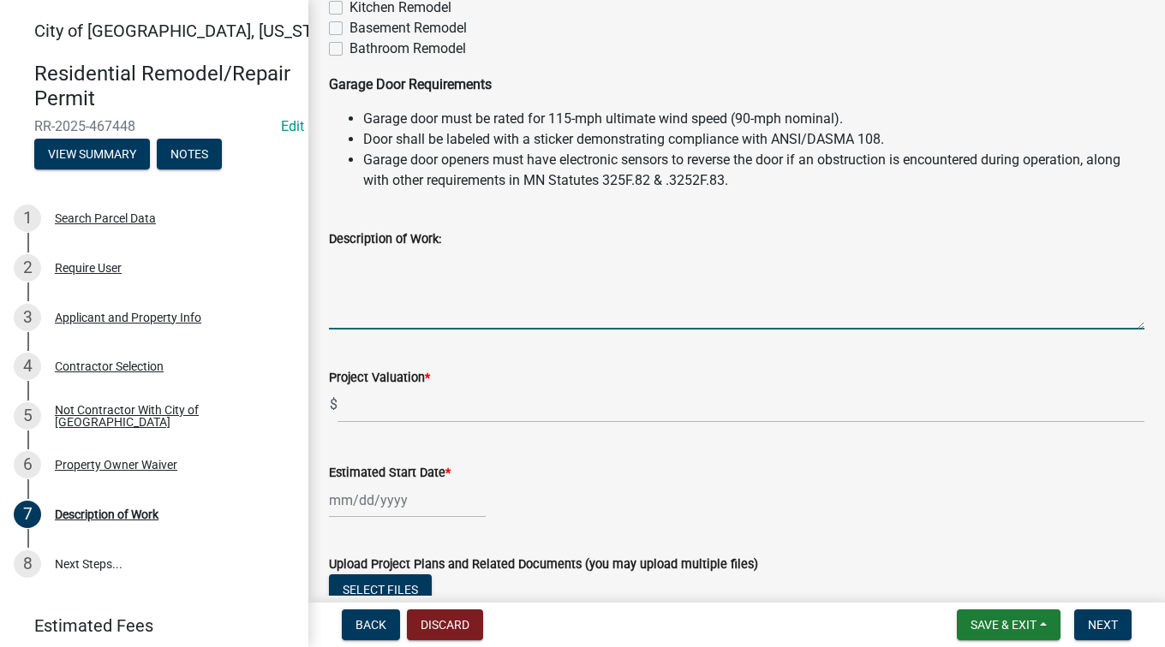
click at [370, 266] on textarea "Description of Work:" at bounding box center [736, 289] width 815 height 80
type textarea "Replacing entire roof"
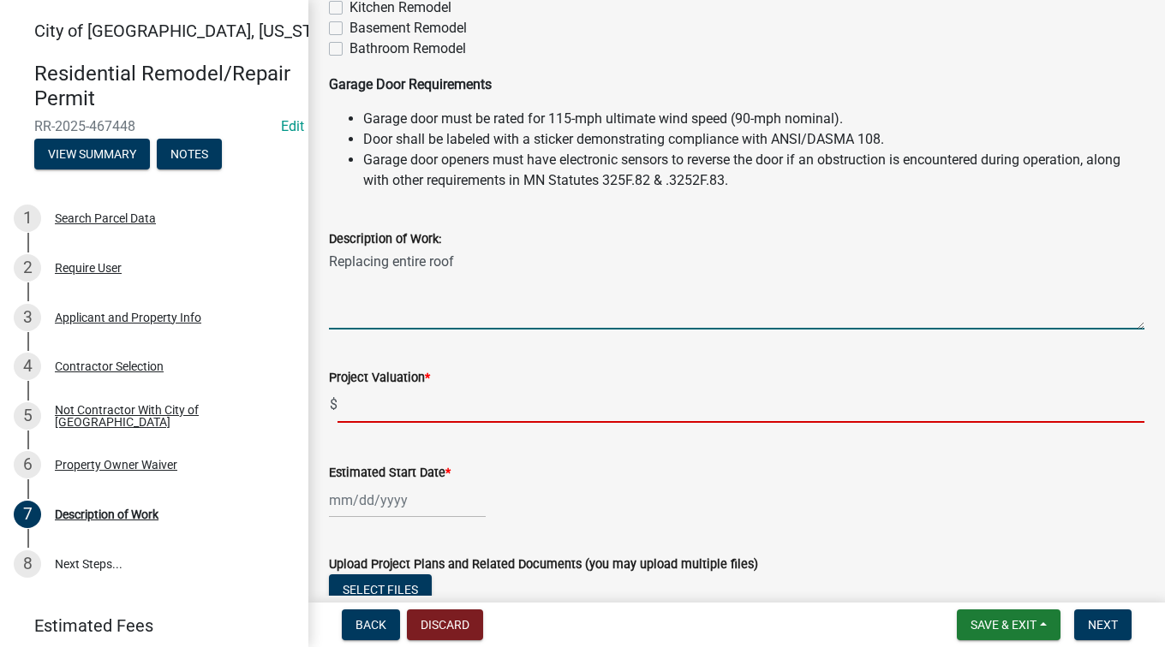
click at [511, 411] on input "text" at bounding box center [740, 405] width 807 height 35
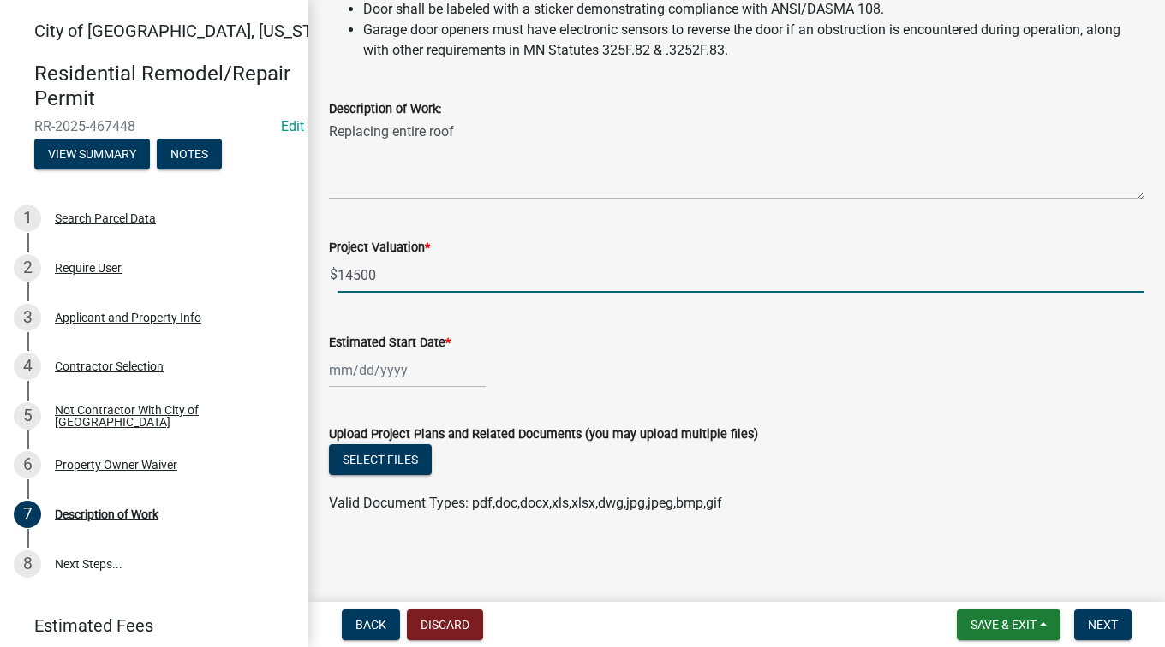
scroll to position [504, 0]
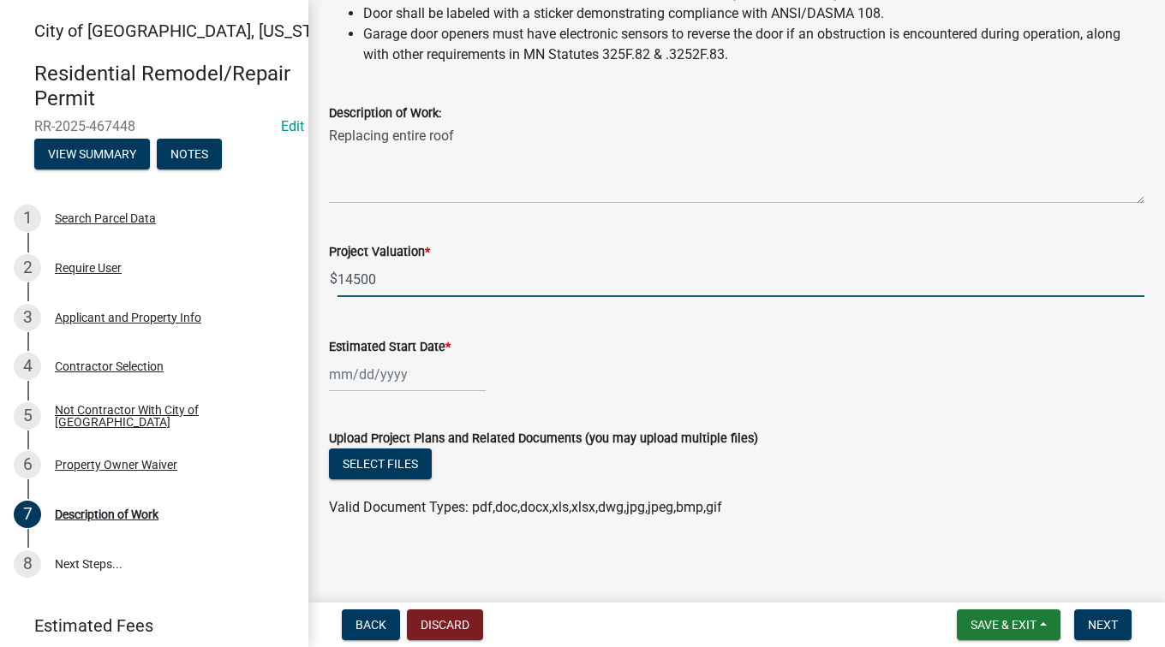
type input "14500"
click at [343, 378] on div at bounding box center [407, 374] width 157 height 35
select select "8"
select select "2025"
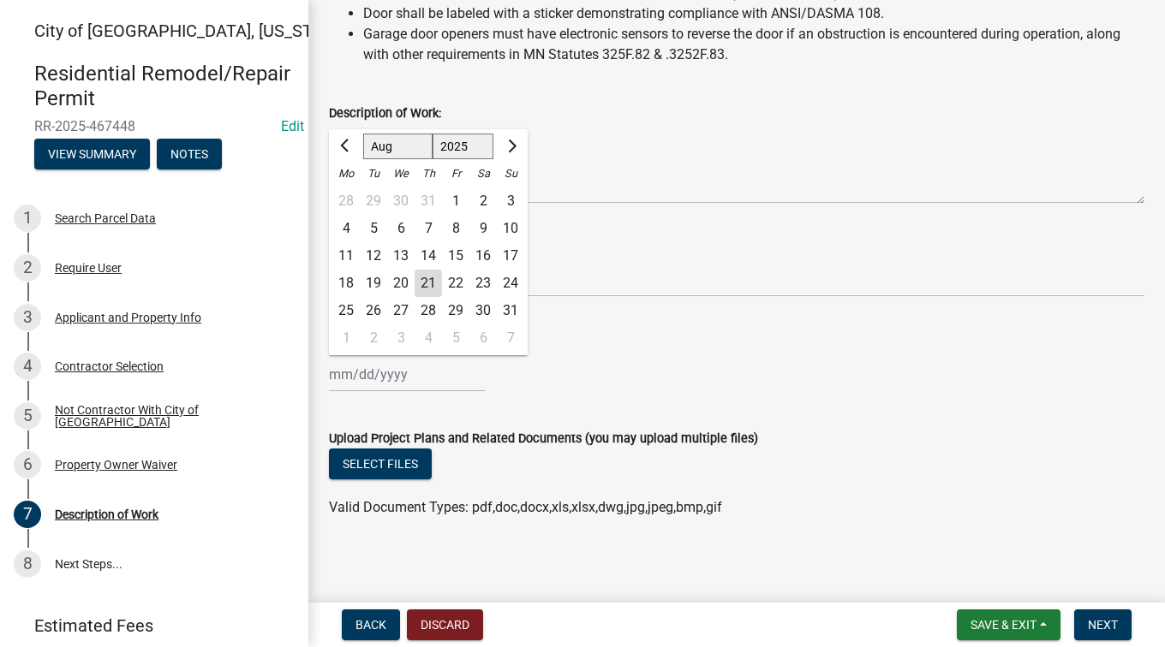
click at [373, 318] on div "26" at bounding box center [373, 310] width 27 height 27
type input "[DATE]"
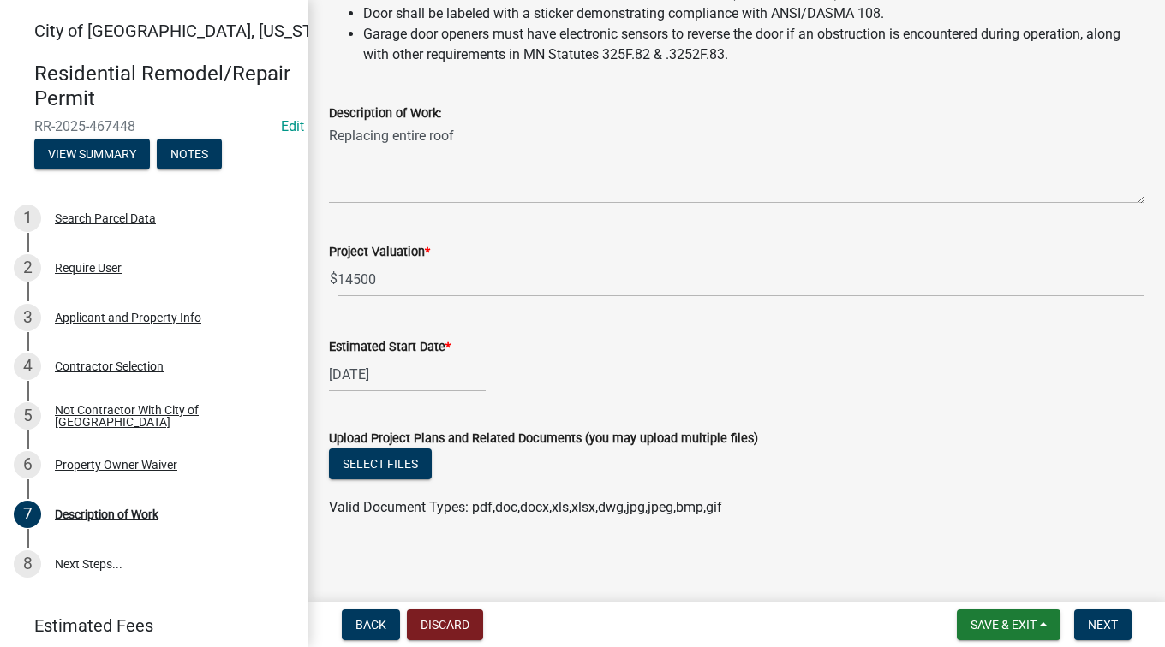
scroll to position [509, 0]
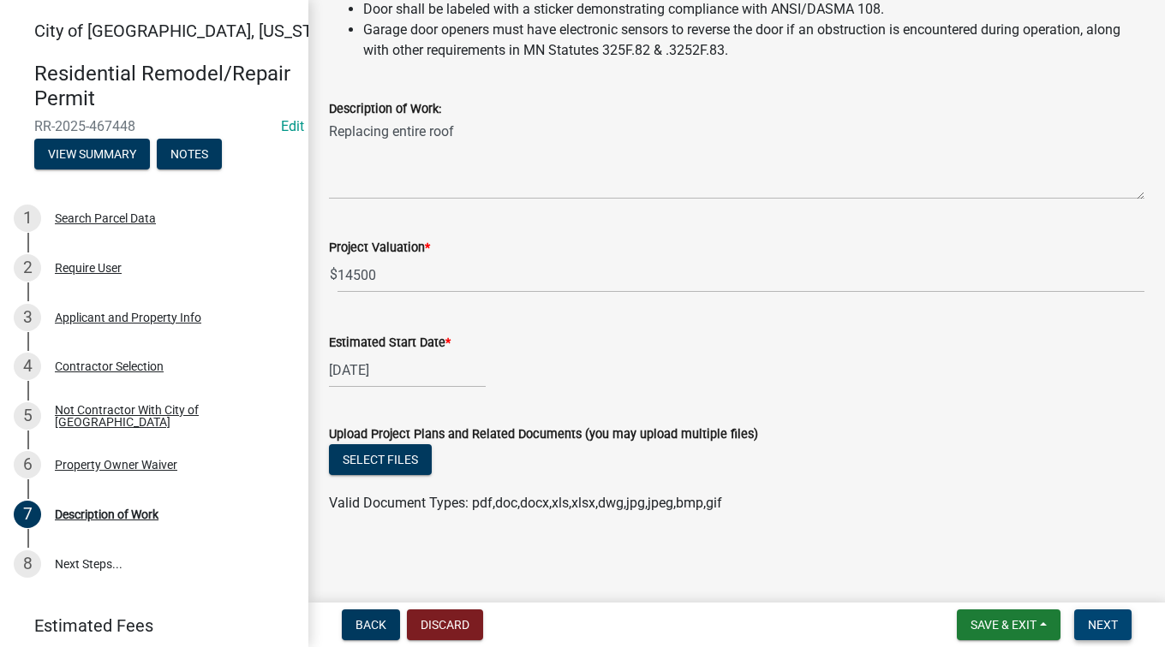
click at [1100, 622] on span "Next" at bounding box center [1103, 625] width 30 height 14
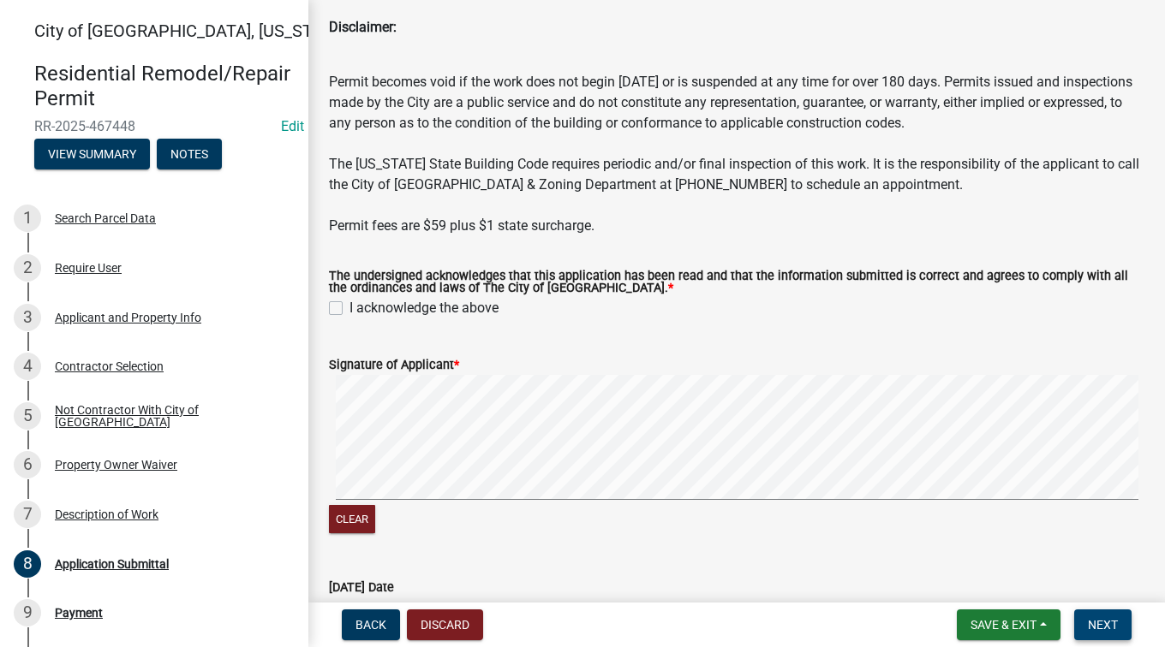
scroll to position [106, 0]
click at [349, 307] on label "I acknowledge the above" at bounding box center [423, 308] width 149 height 21
click at [349, 307] on input "I acknowledge the above" at bounding box center [354, 303] width 11 height 11
checkbox input "true"
click at [790, 504] on signature-pad at bounding box center [736, 440] width 815 height 130
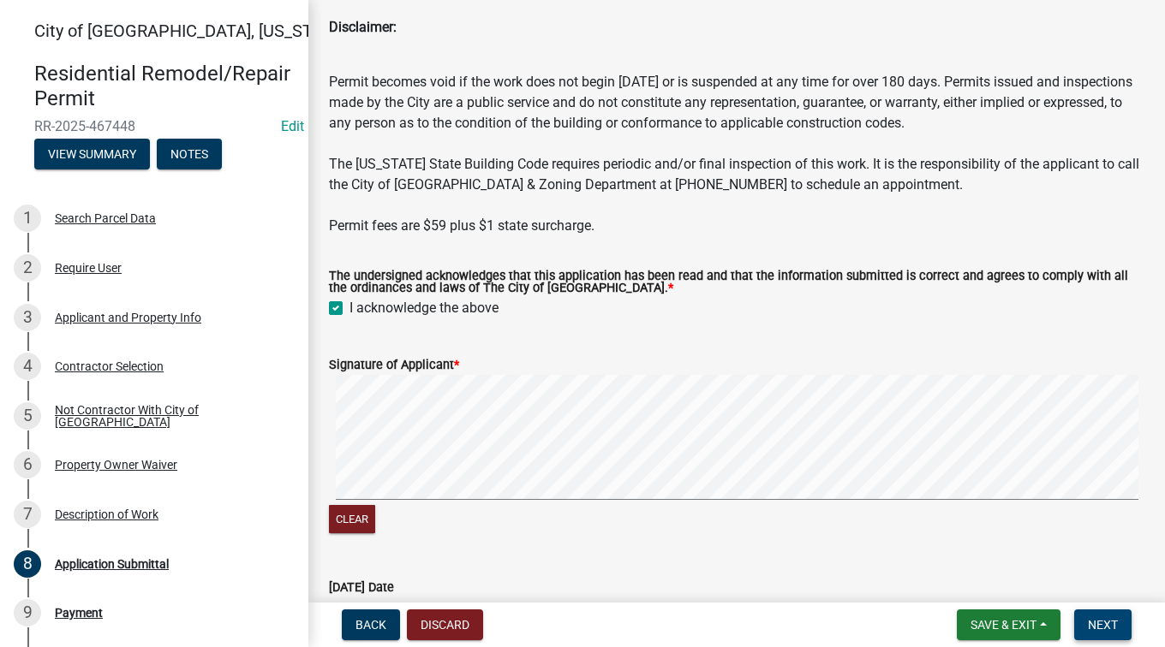
click at [1100, 629] on span "Next" at bounding box center [1103, 625] width 30 height 14
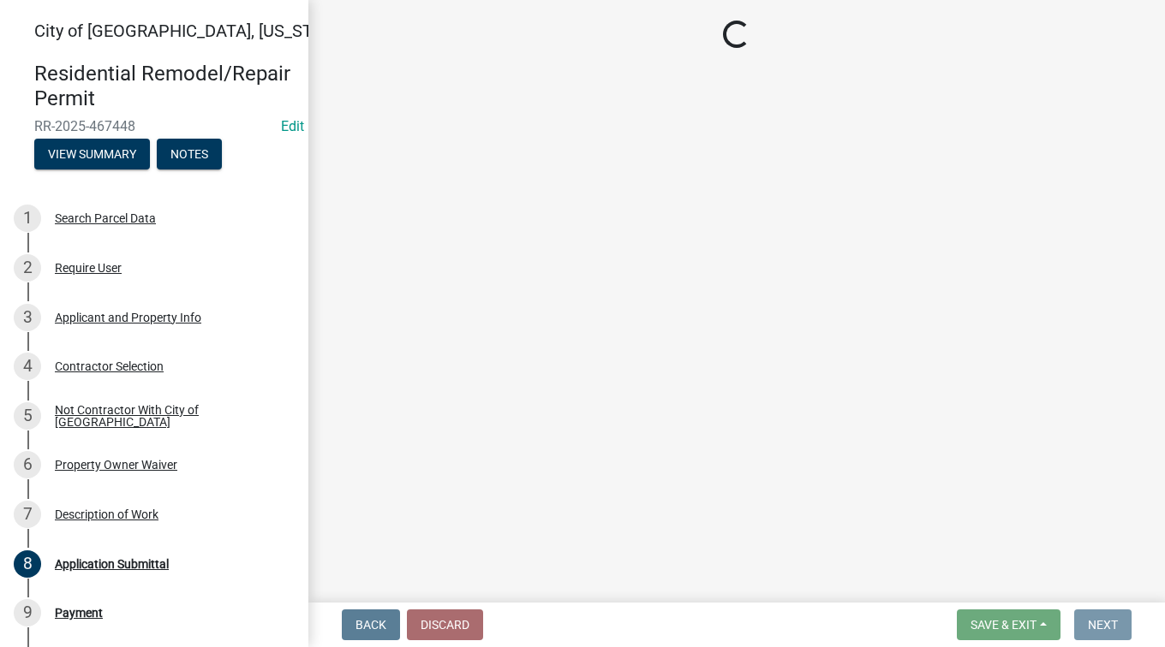
scroll to position [0, 0]
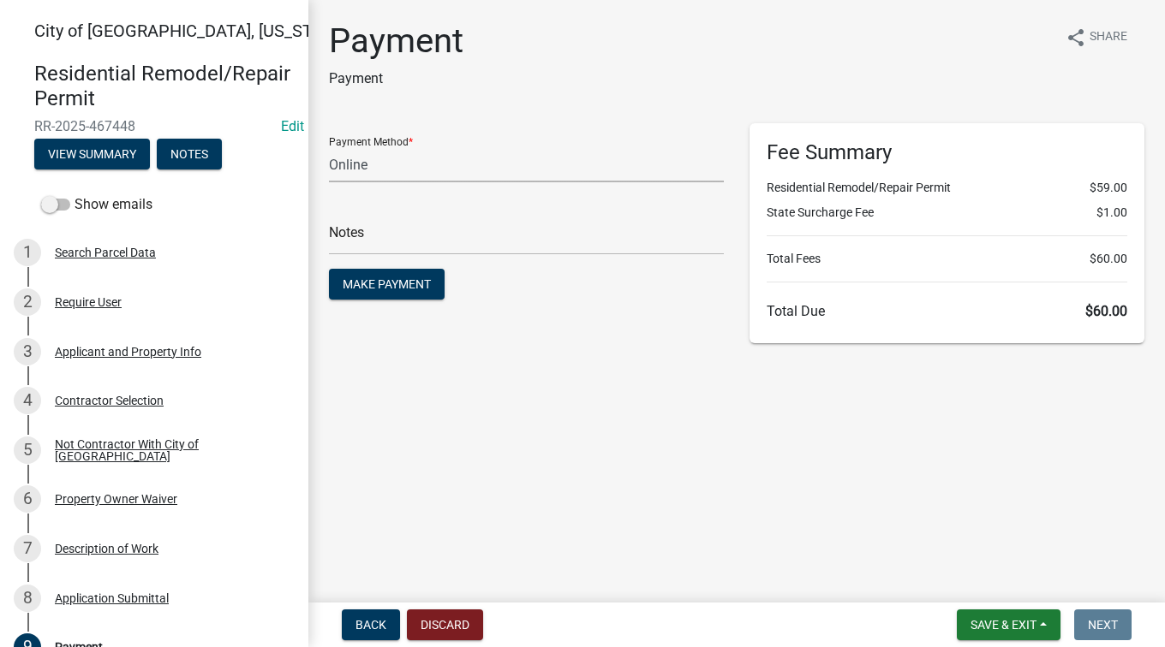
click at [408, 167] on select "Credit Card POS Check Cash Online" at bounding box center [526, 164] width 395 height 35
select select "1: 0"
click at [329, 147] on select "Credit Card POS Check Cash Online" at bounding box center [526, 164] width 395 height 35
click at [386, 236] on input "text" at bounding box center [526, 237] width 395 height 35
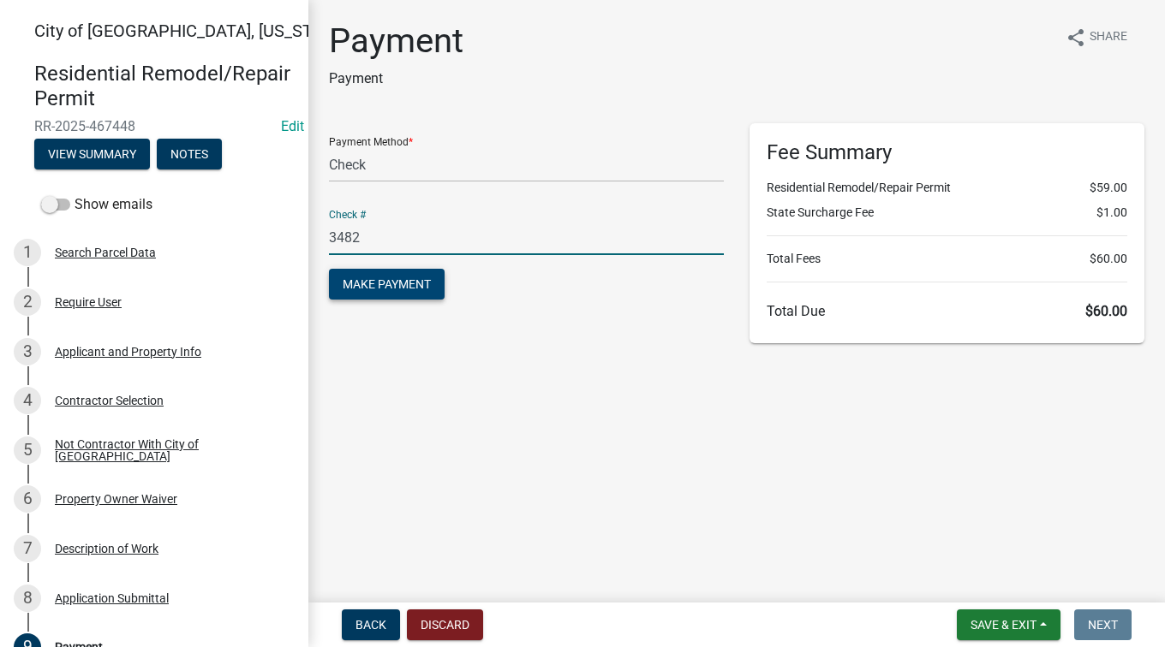
type input "3482"
click at [396, 286] on span "Make Payment" at bounding box center [387, 284] width 88 height 14
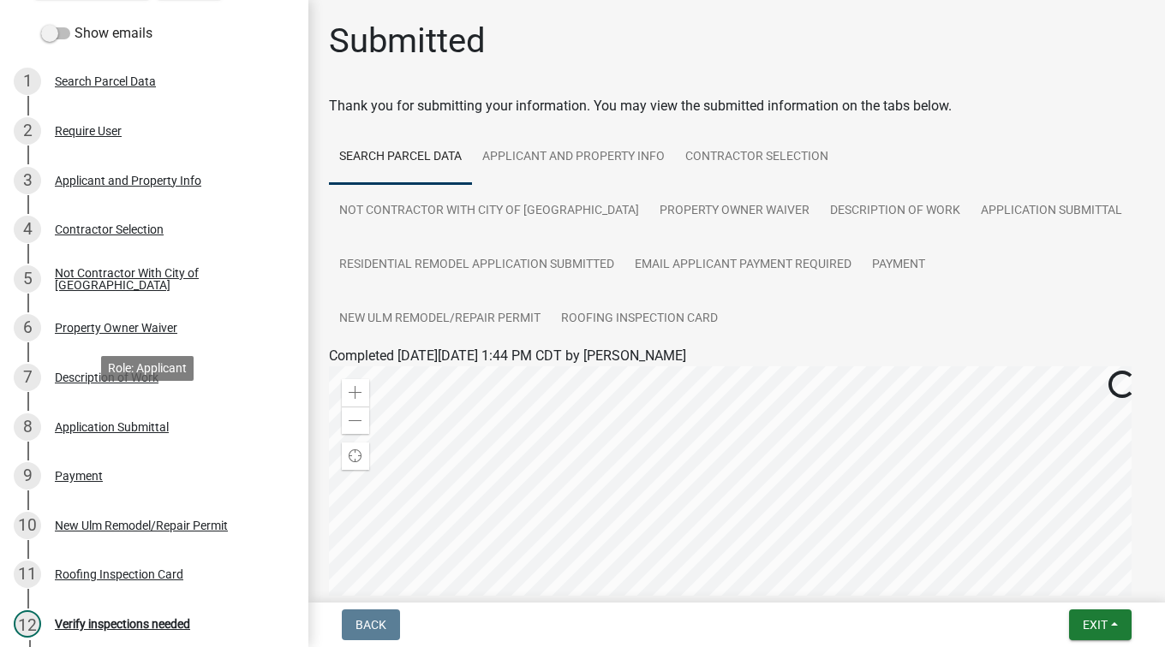
scroll to position [86, 0]
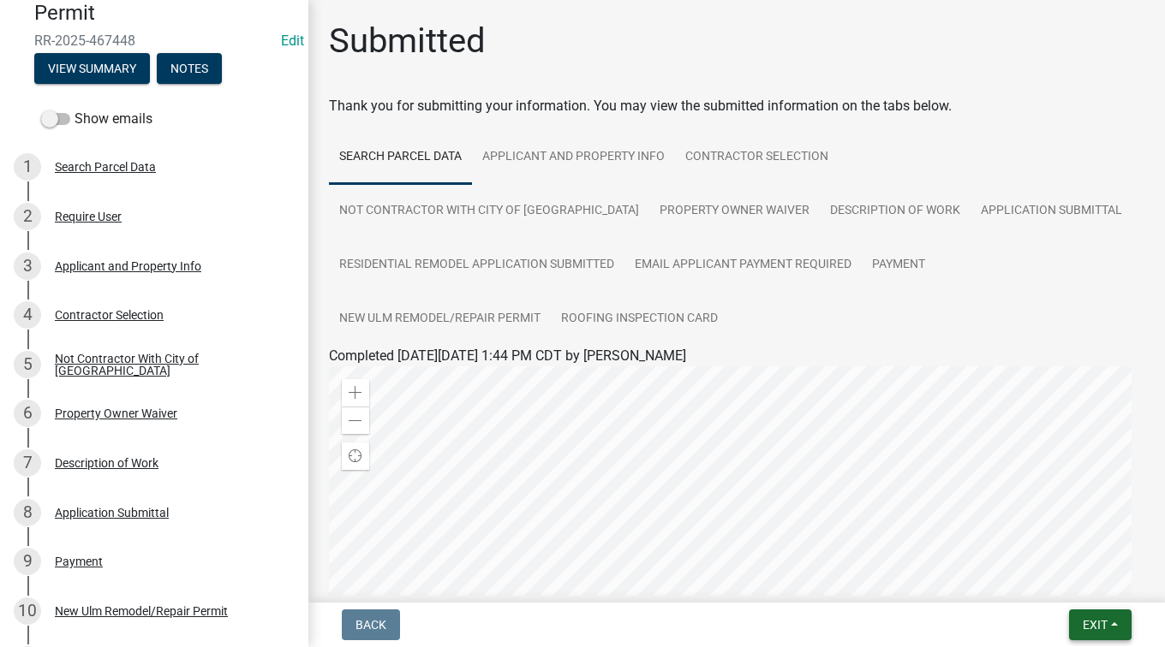
click at [1082, 626] on span "Exit" at bounding box center [1094, 625] width 25 height 14
click at [1072, 584] on button "Save & Exit" at bounding box center [1063, 580] width 137 height 41
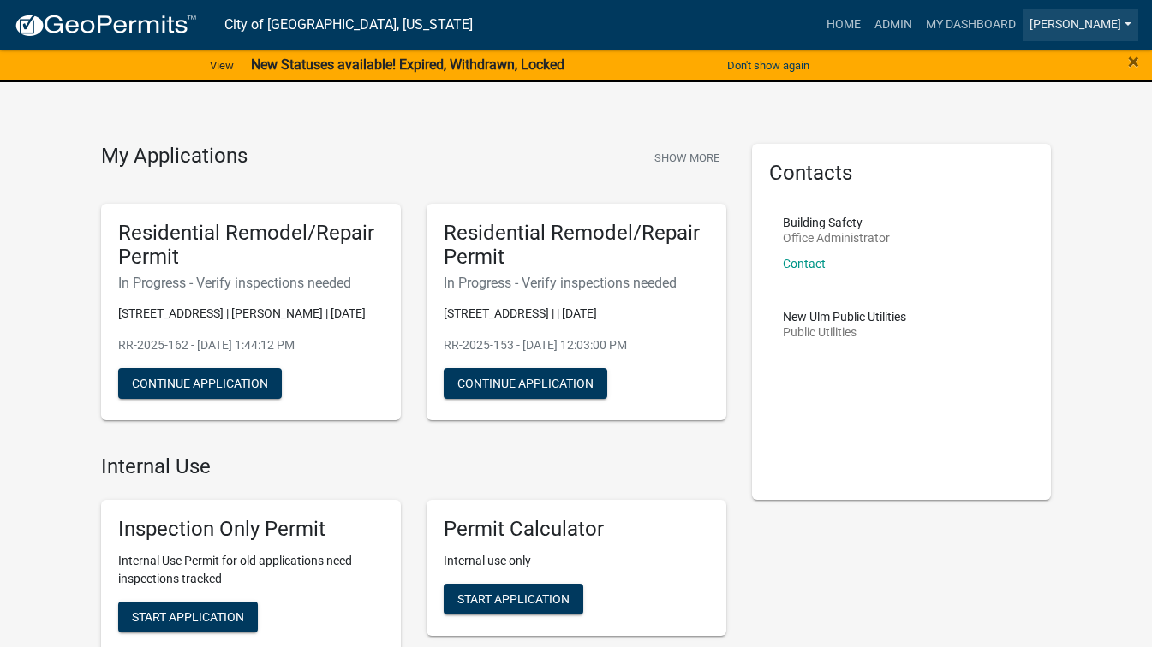
click at [1090, 22] on link "[PERSON_NAME]" at bounding box center [1080, 25] width 116 height 33
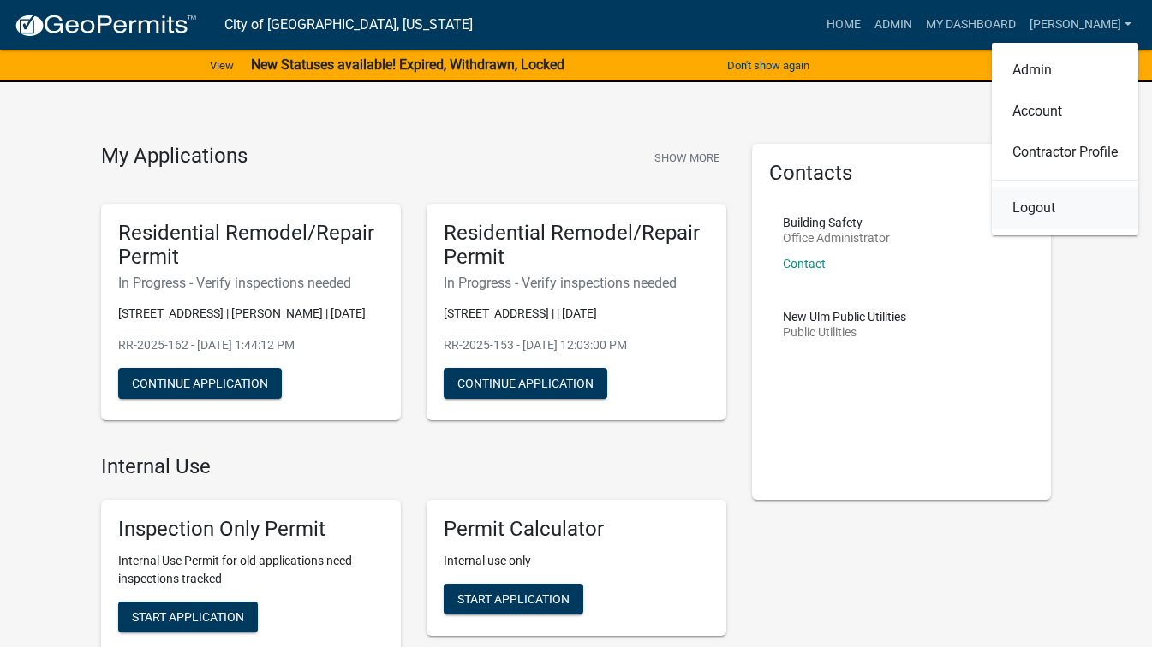
click at [1052, 212] on link "Logout" at bounding box center [1065, 208] width 146 height 41
